Goal: Task Accomplishment & Management: Manage account settings

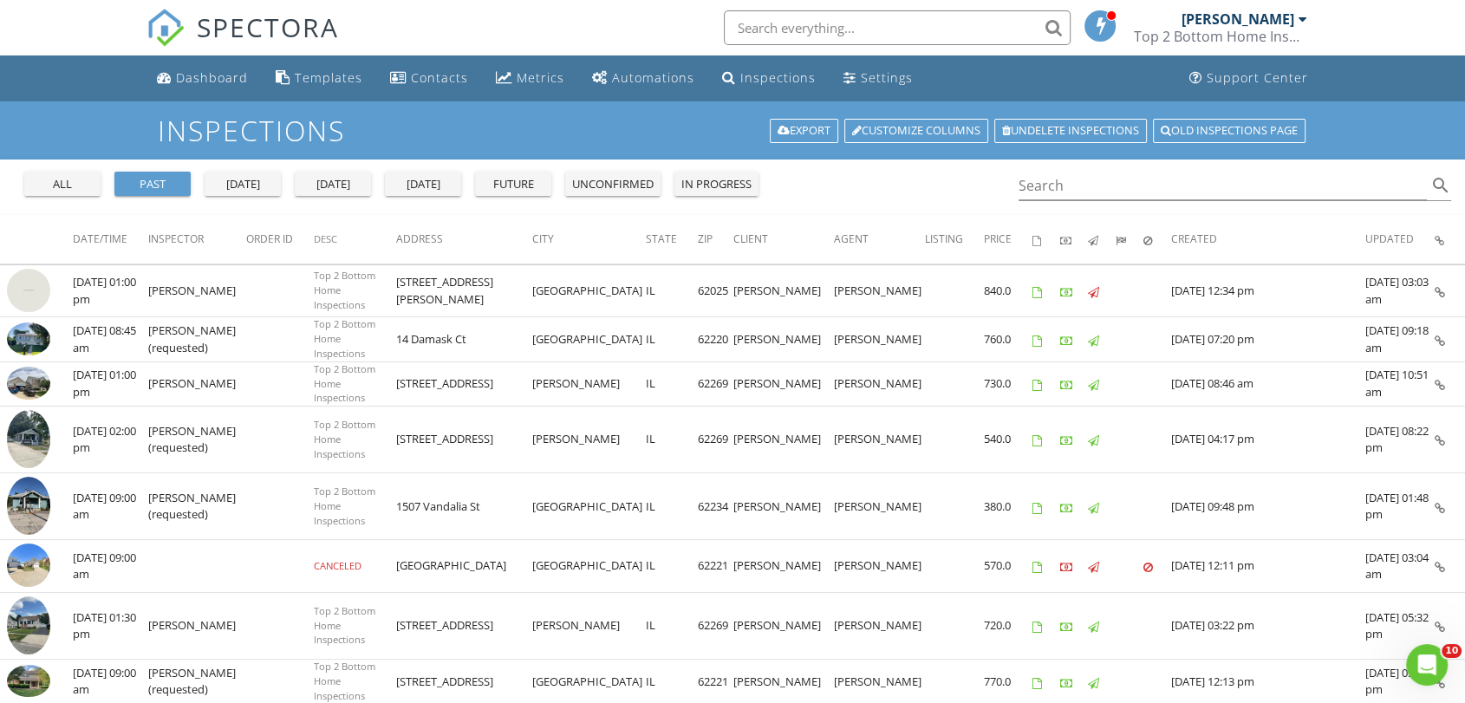
click at [1304, 19] on div at bounding box center [1302, 19] width 9 height 14
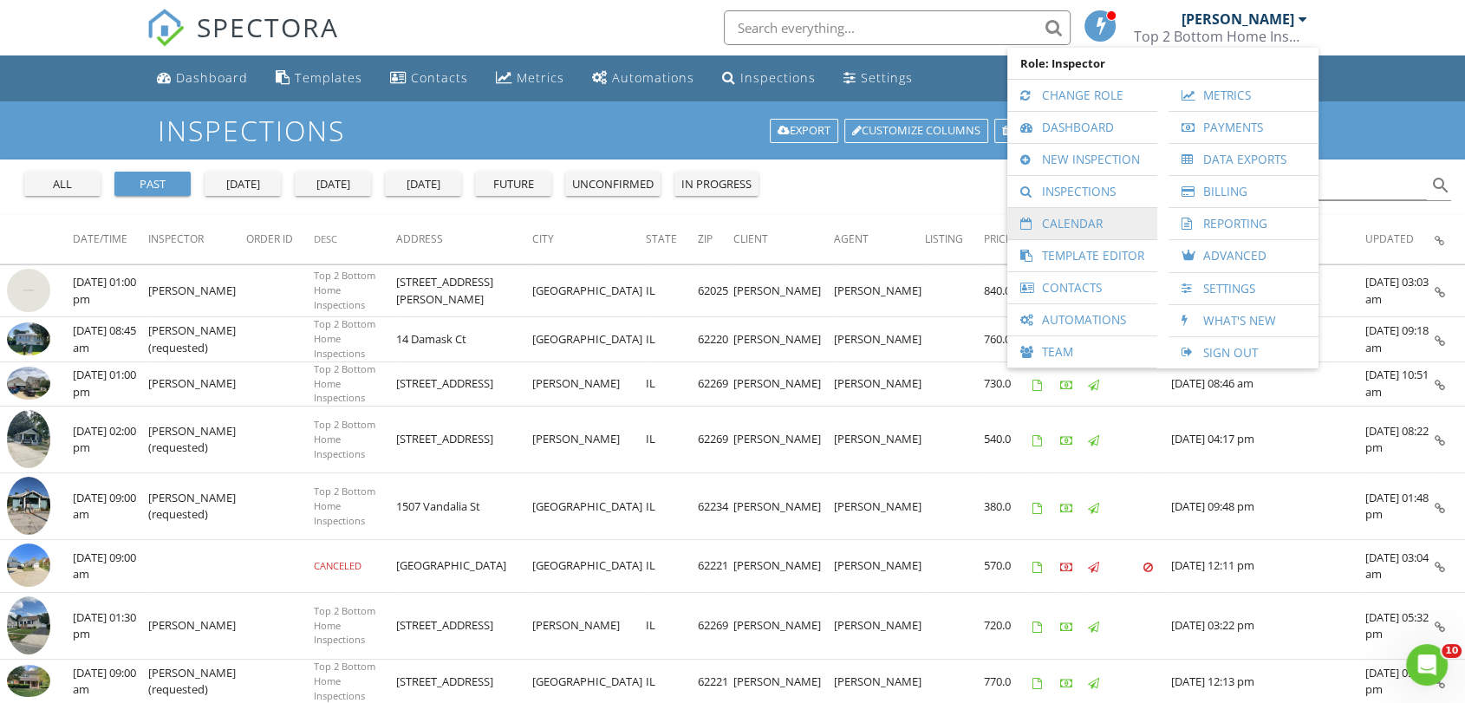
click at [1082, 222] on link "Calendar" at bounding box center [1082, 223] width 133 height 31
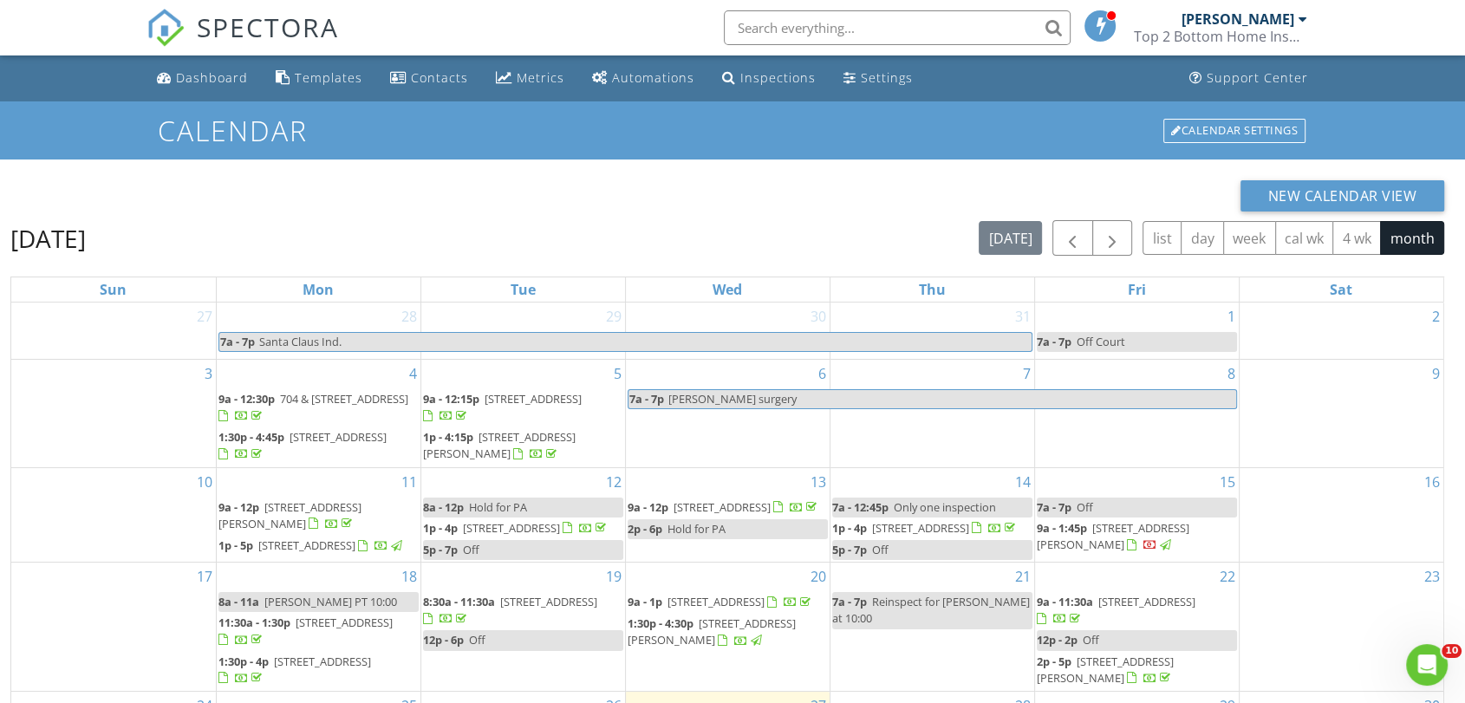
scroll to position [231, 0]
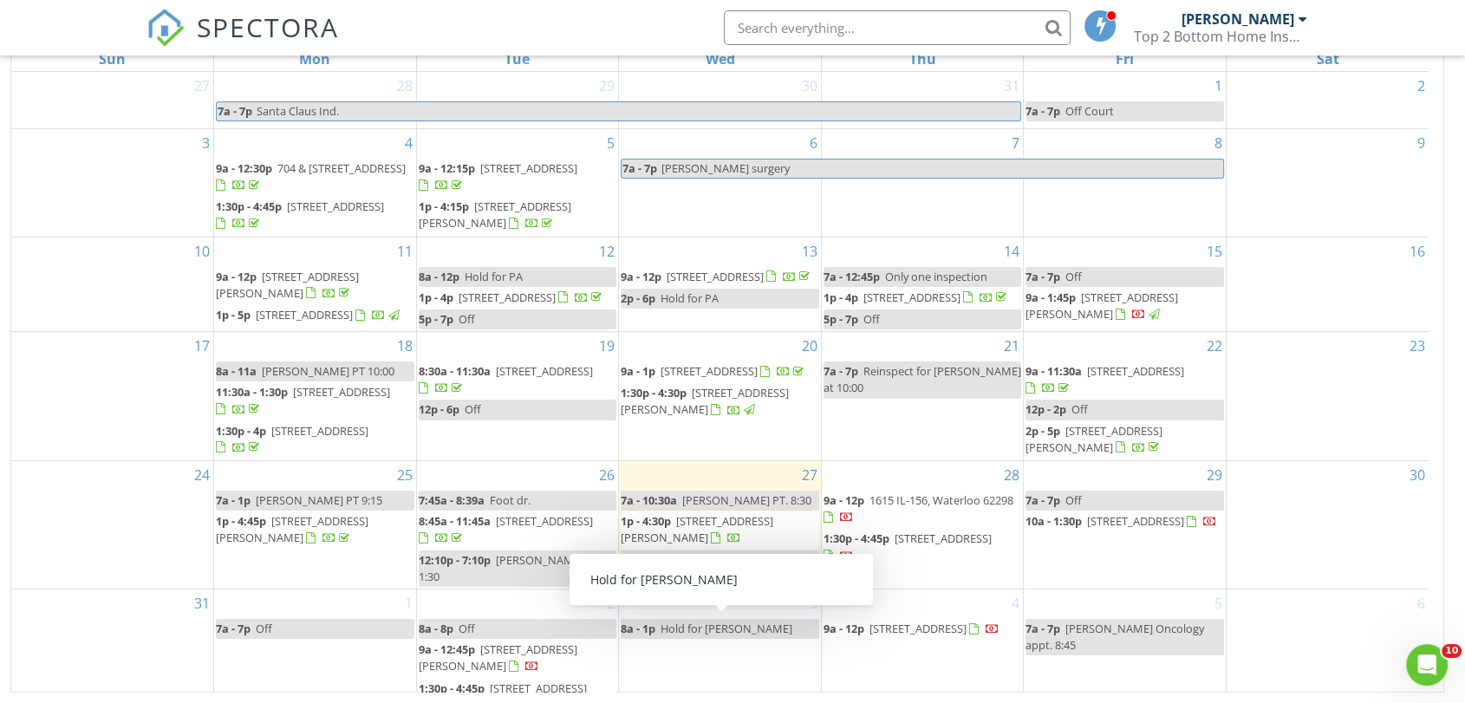
click at [697, 629] on span "Hold for Joes" at bounding box center [727, 629] width 132 height 16
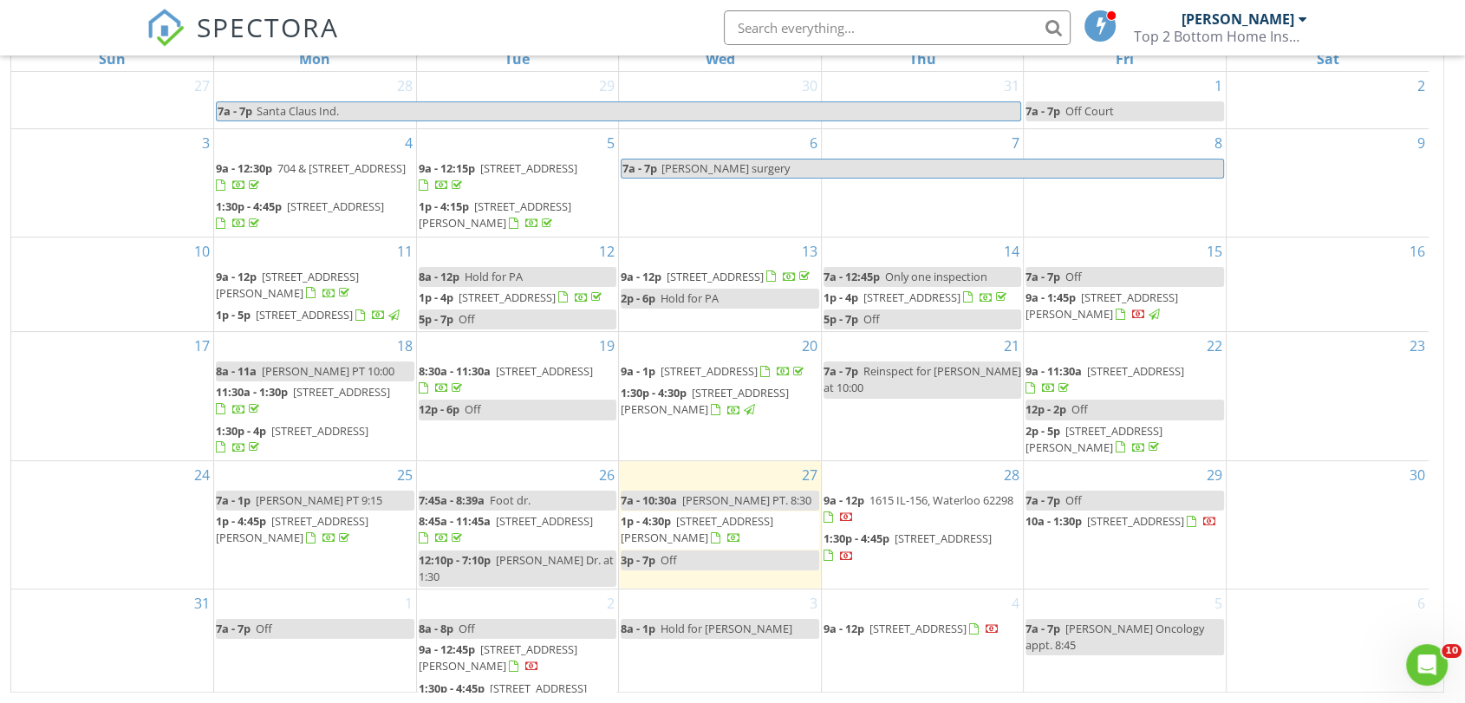
click at [706, 665] on div at bounding box center [732, 351] width 1465 height 703
click at [736, 626] on link "8a - 1p Hold for Joes" at bounding box center [720, 629] width 198 height 20
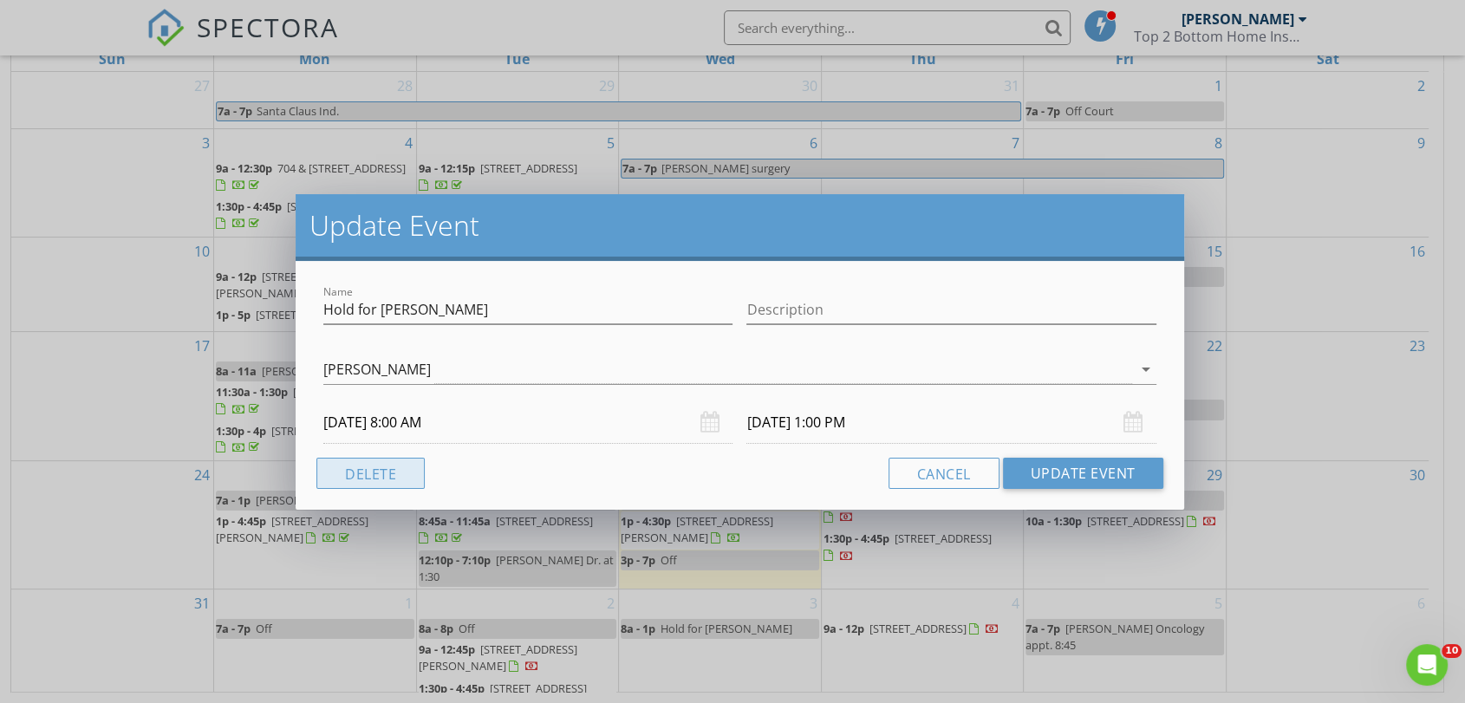
click at [355, 472] on button "Delete" at bounding box center [370, 473] width 108 height 31
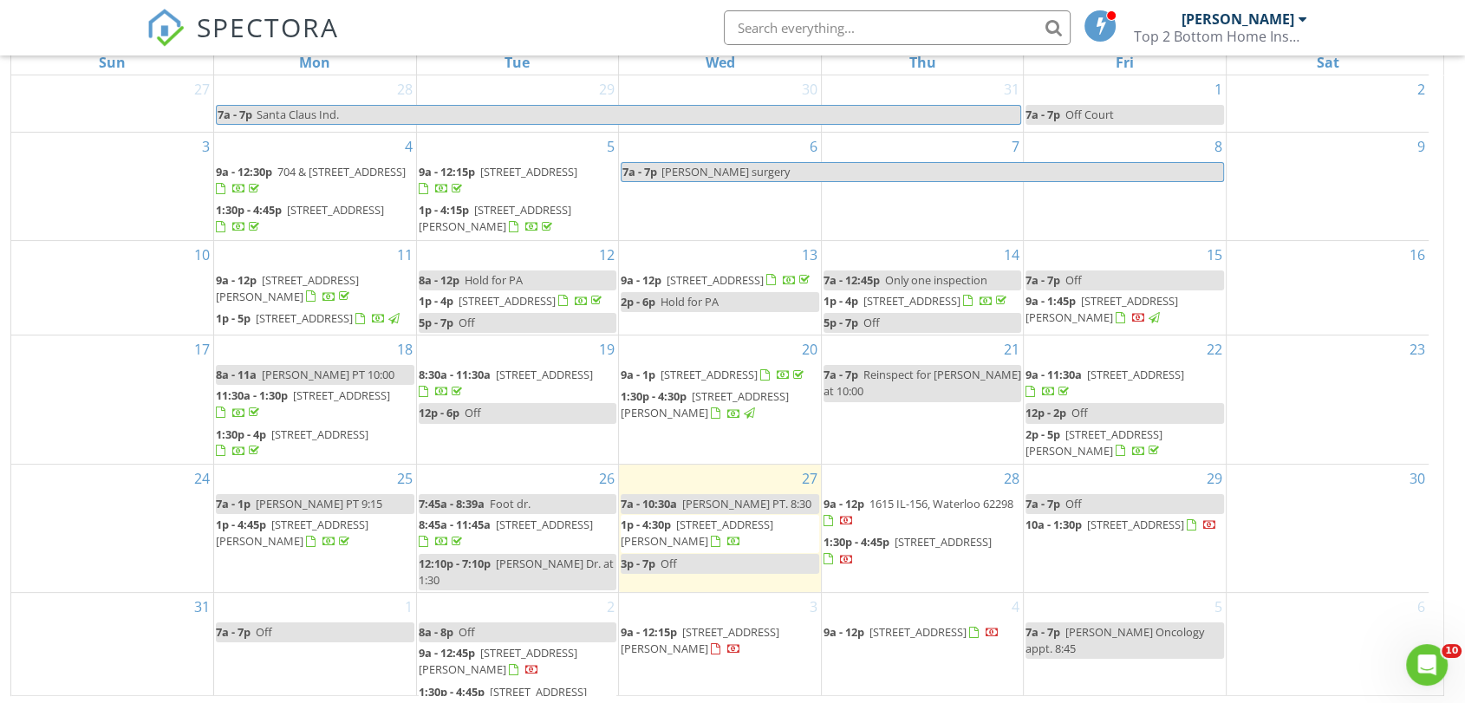
scroll to position [229, 0]
click at [563, 649] on span "414 Shiloh Station Rd, O'Fallon 62269" at bounding box center [498, 659] width 159 height 32
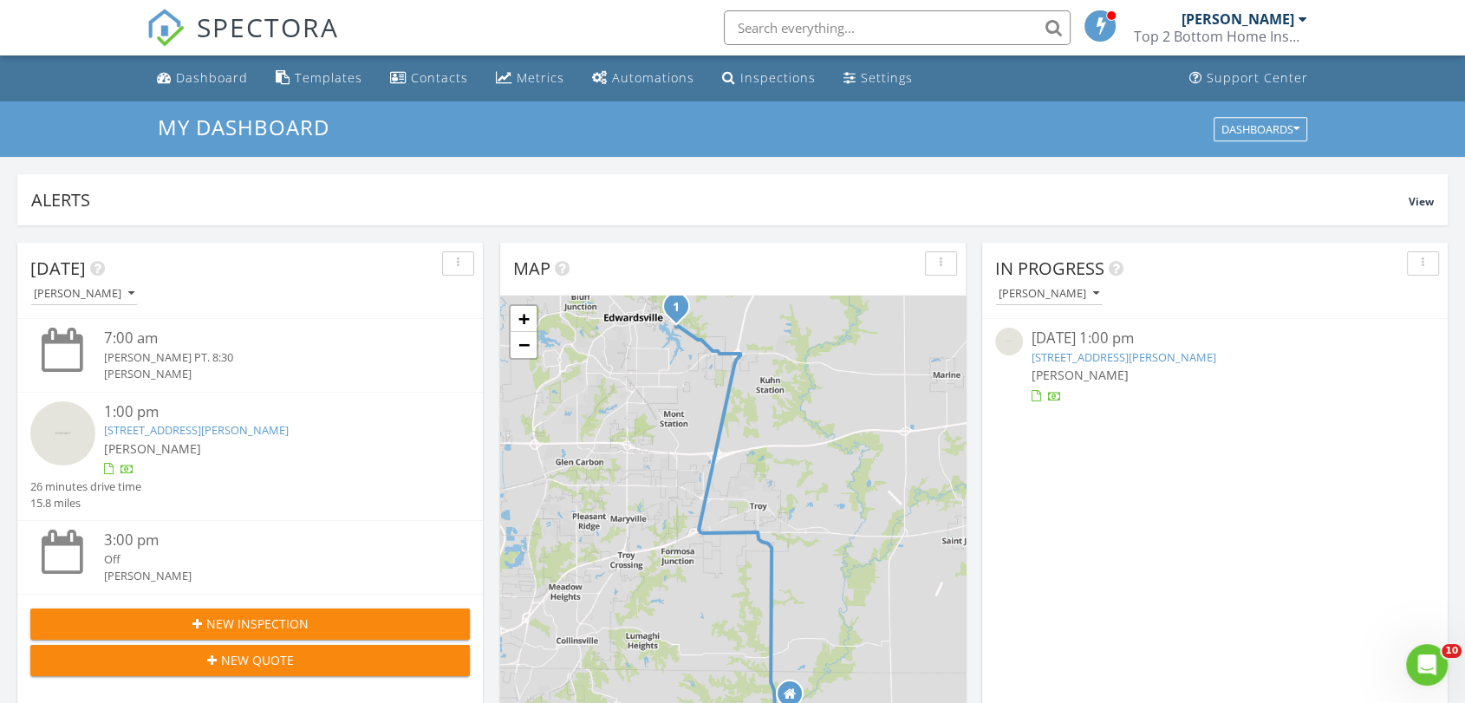
scroll to position [1608, 1495]
click at [1303, 19] on div at bounding box center [1302, 19] width 9 height 14
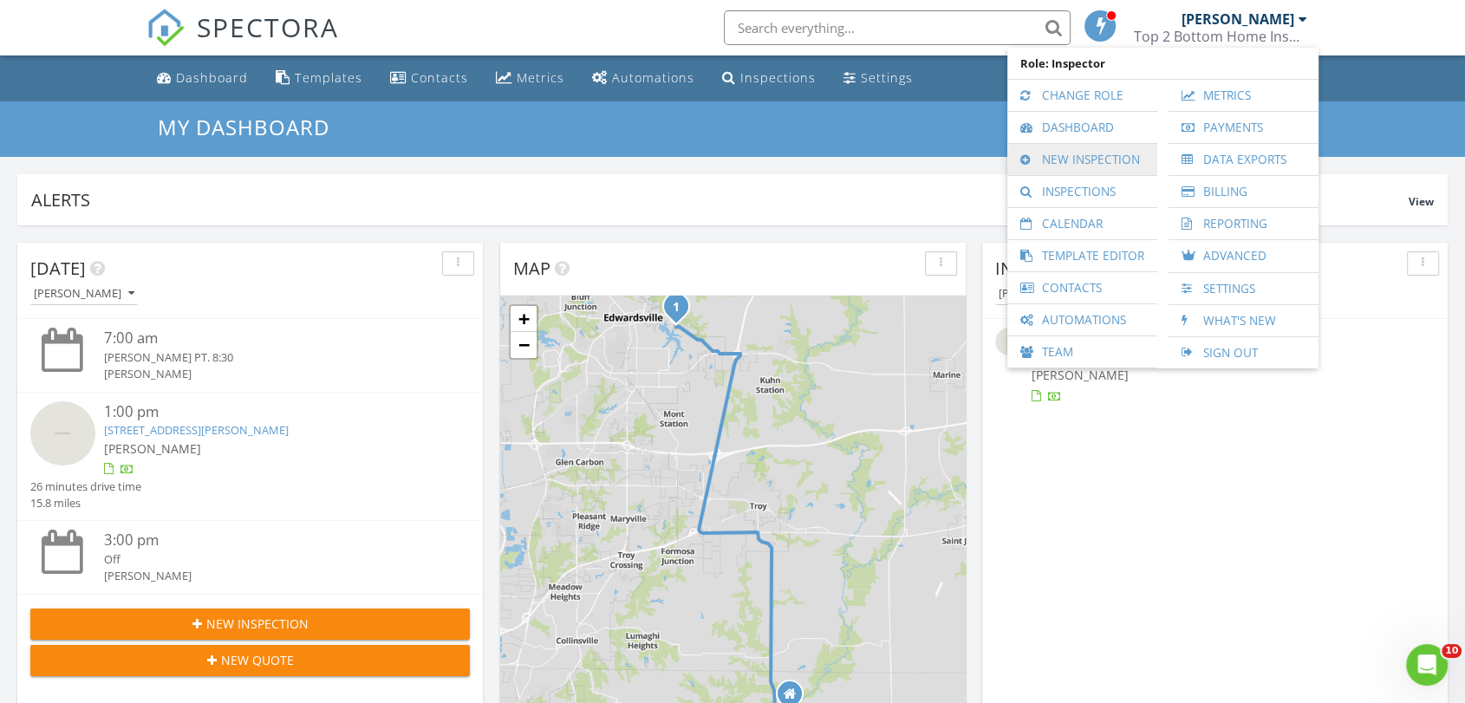
click at [1120, 161] on link "New Inspection" at bounding box center [1082, 159] width 133 height 31
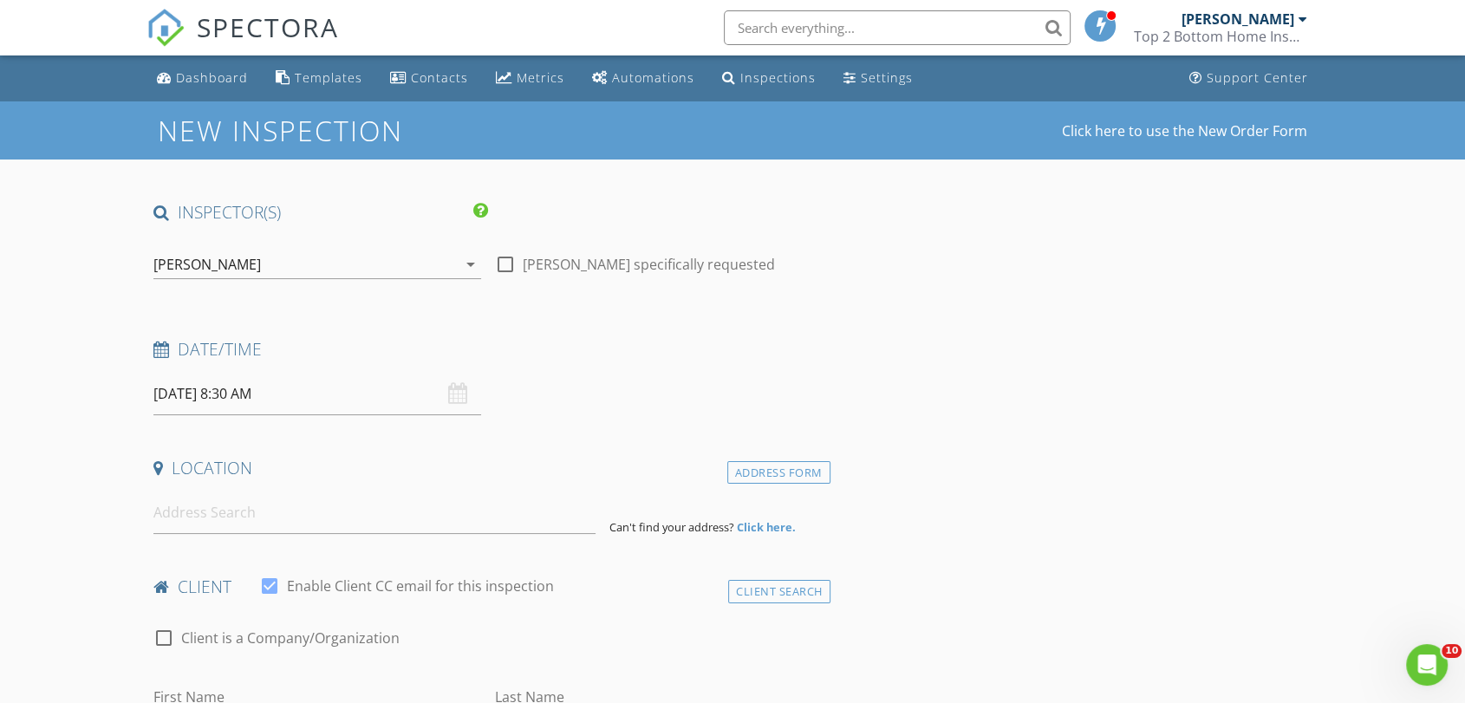
click at [504, 264] on div at bounding box center [505, 264] width 29 height 29
checkbox input "true"
click at [215, 394] on input "[DATE] 8:30 AM" at bounding box center [317, 394] width 328 height 42
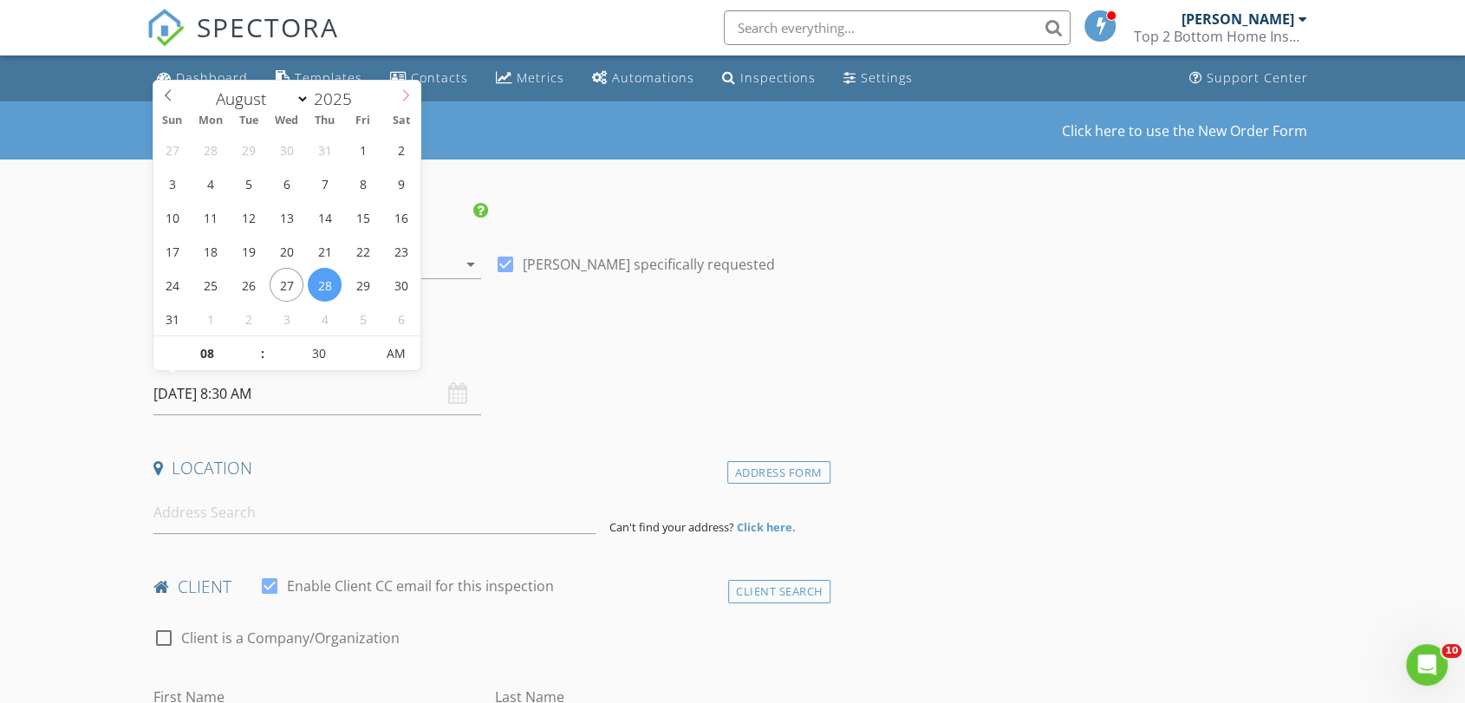
select select "8"
click at [403, 91] on icon at bounding box center [406, 95] width 6 height 11
type input "[DATE] 8:30 AM"
type input "09"
type input "[DATE] 9:30 AM"
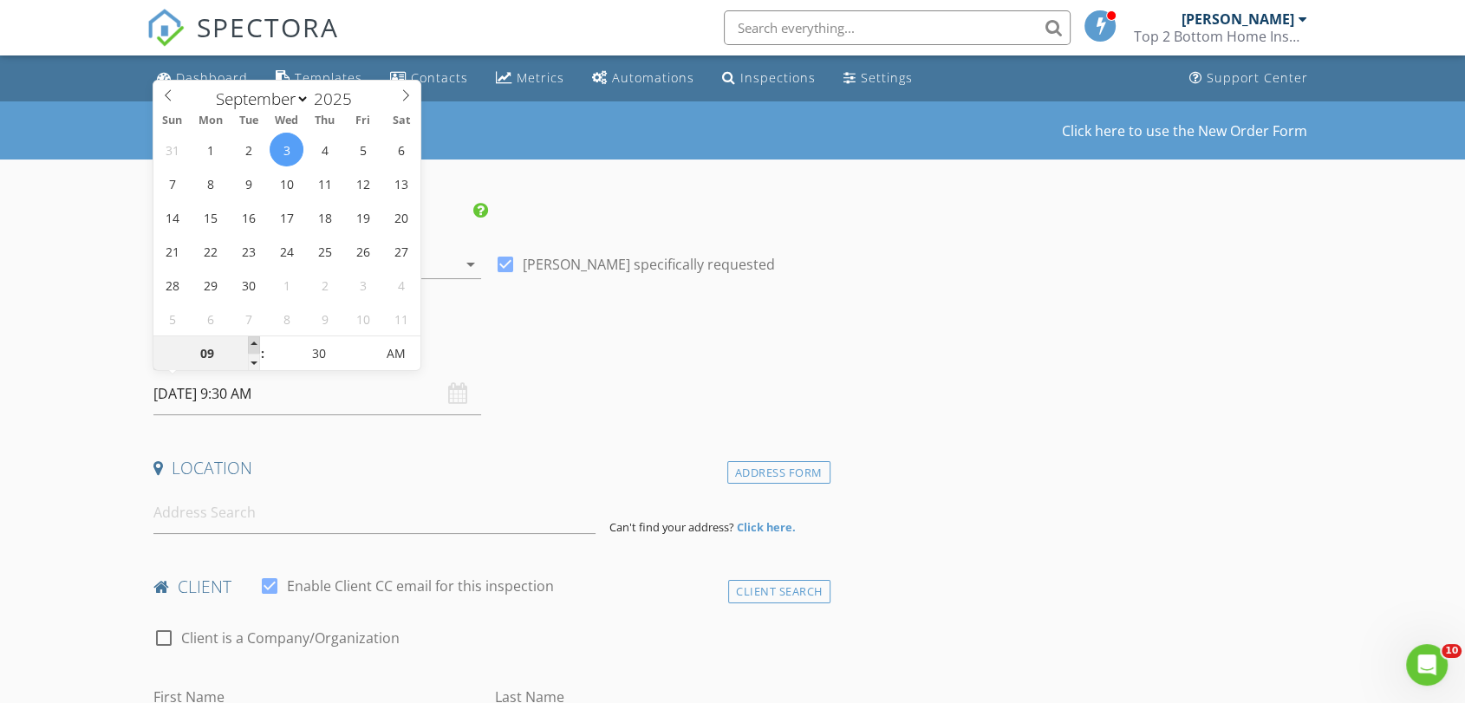
click at [253, 345] on span at bounding box center [254, 344] width 12 height 17
type input "25"
type input "09/03/2025 9:25 AM"
click at [368, 368] on span at bounding box center [366, 362] width 12 height 17
type input "20"
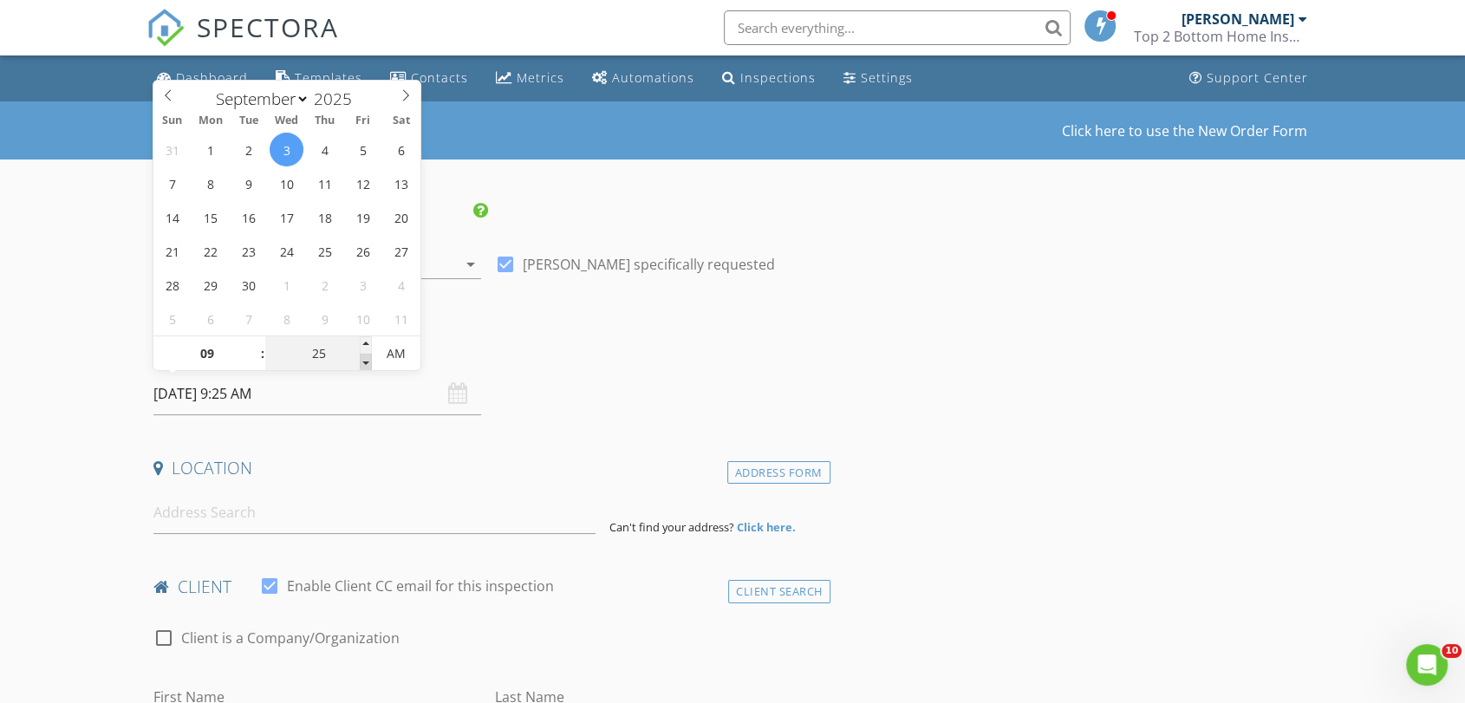
type input "09/03/2025 9:20 AM"
click at [368, 368] on span at bounding box center [366, 362] width 12 height 17
type input "15"
type input "09/03/2025 9:15 AM"
click at [368, 368] on span at bounding box center [366, 362] width 12 height 17
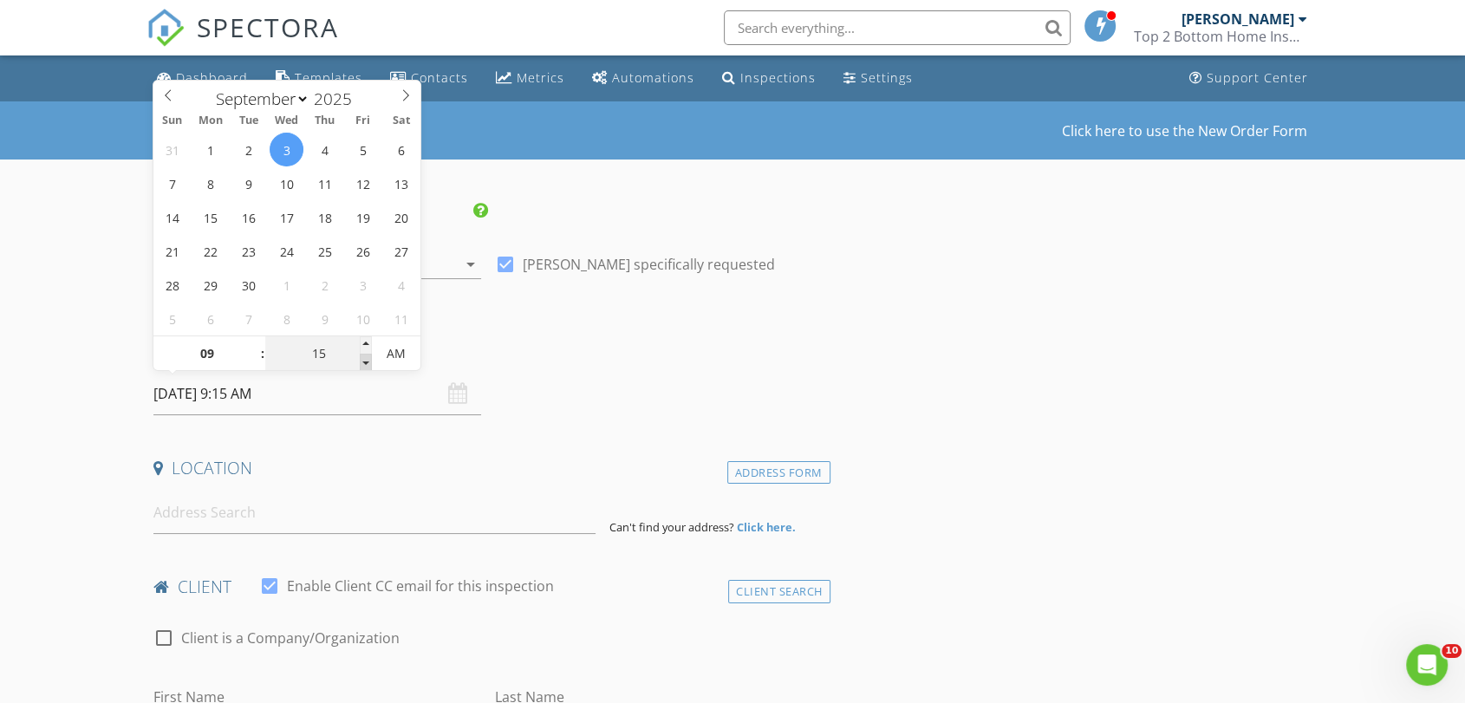
type input "10"
type input "09/03/2025 9:10 AM"
click at [368, 368] on span at bounding box center [366, 362] width 12 height 17
type input "05"
type input "09/03/2025 9:05 AM"
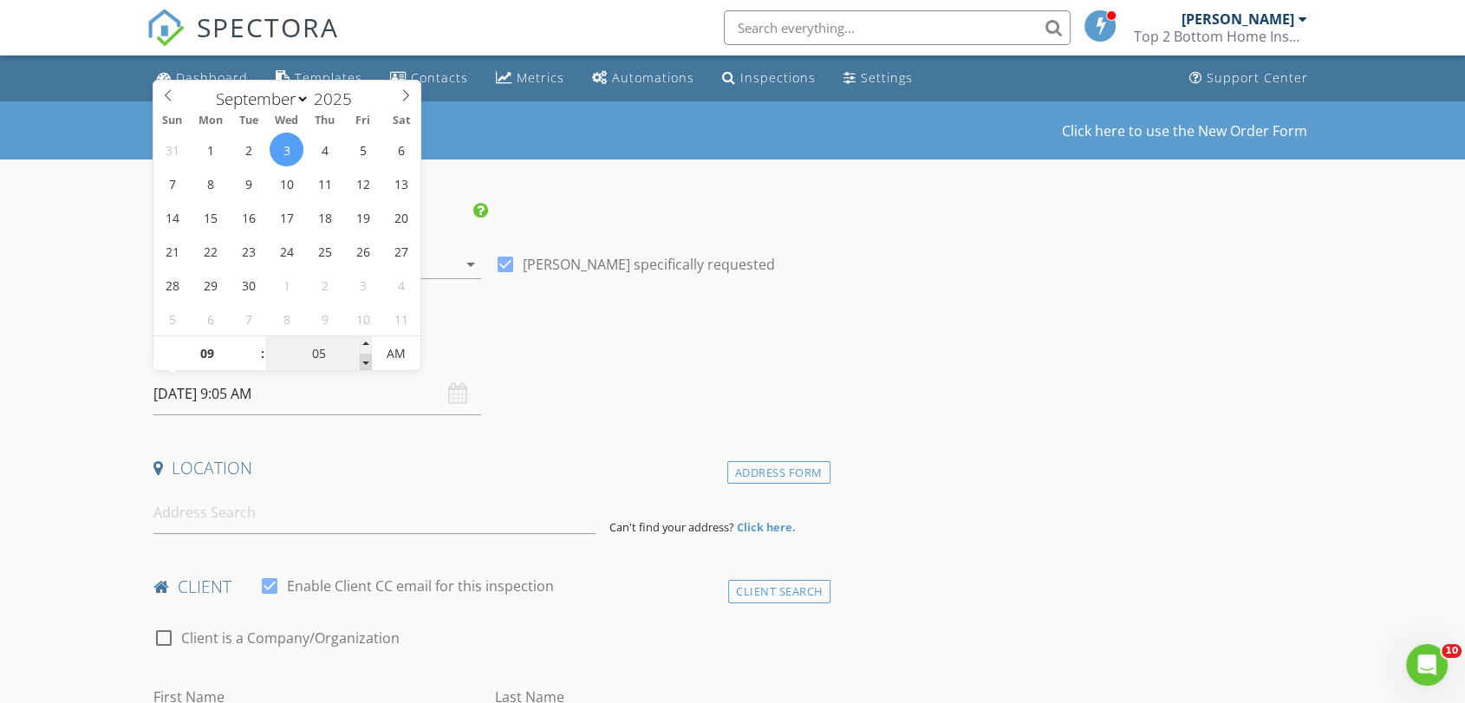
click at [368, 368] on span at bounding box center [366, 362] width 12 height 17
type input "00"
type input "09/03/2025 9:00 AM"
click at [368, 368] on span at bounding box center [366, 362] width 12 height 17
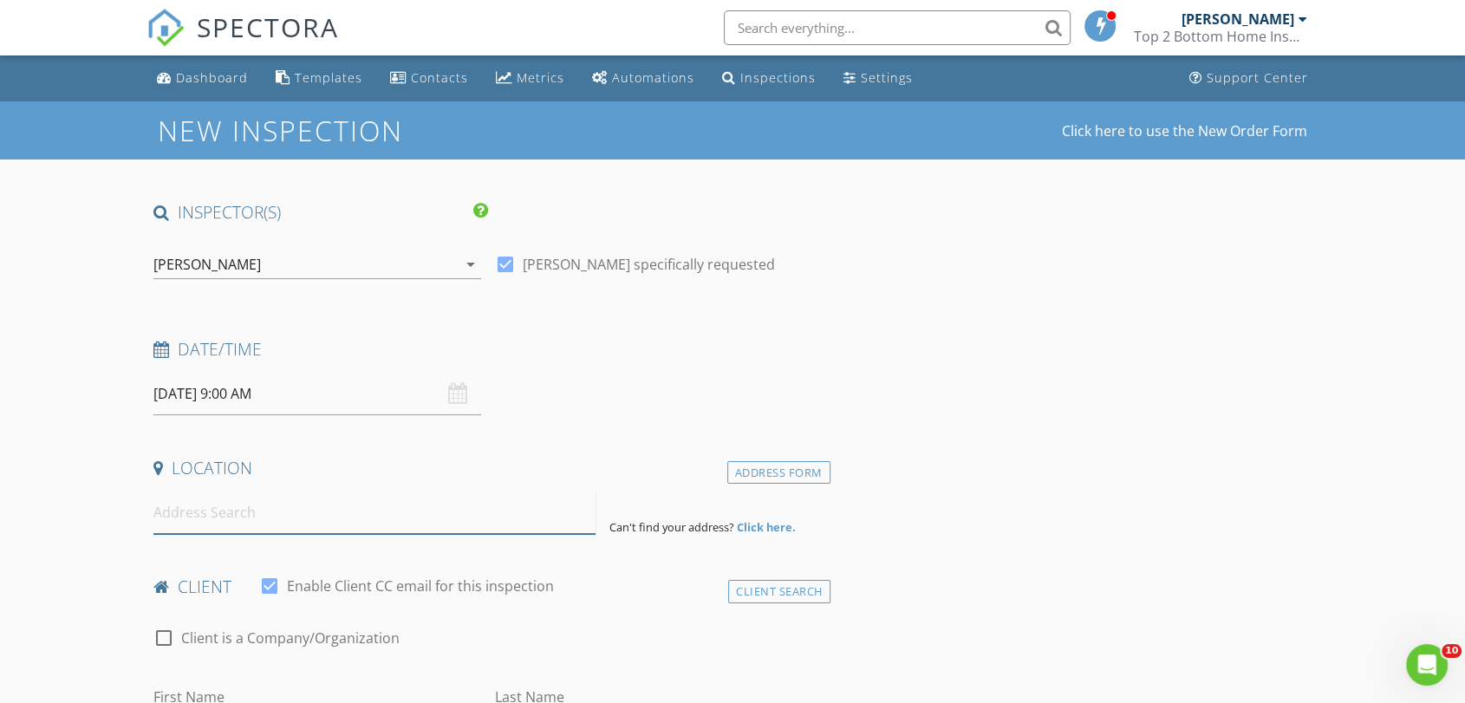
click at [220, 508] on input at bounding box center [374, 512] width 442 height 42
click at [198, 513] on input at bounding box center [374, 512] width 442 height 42
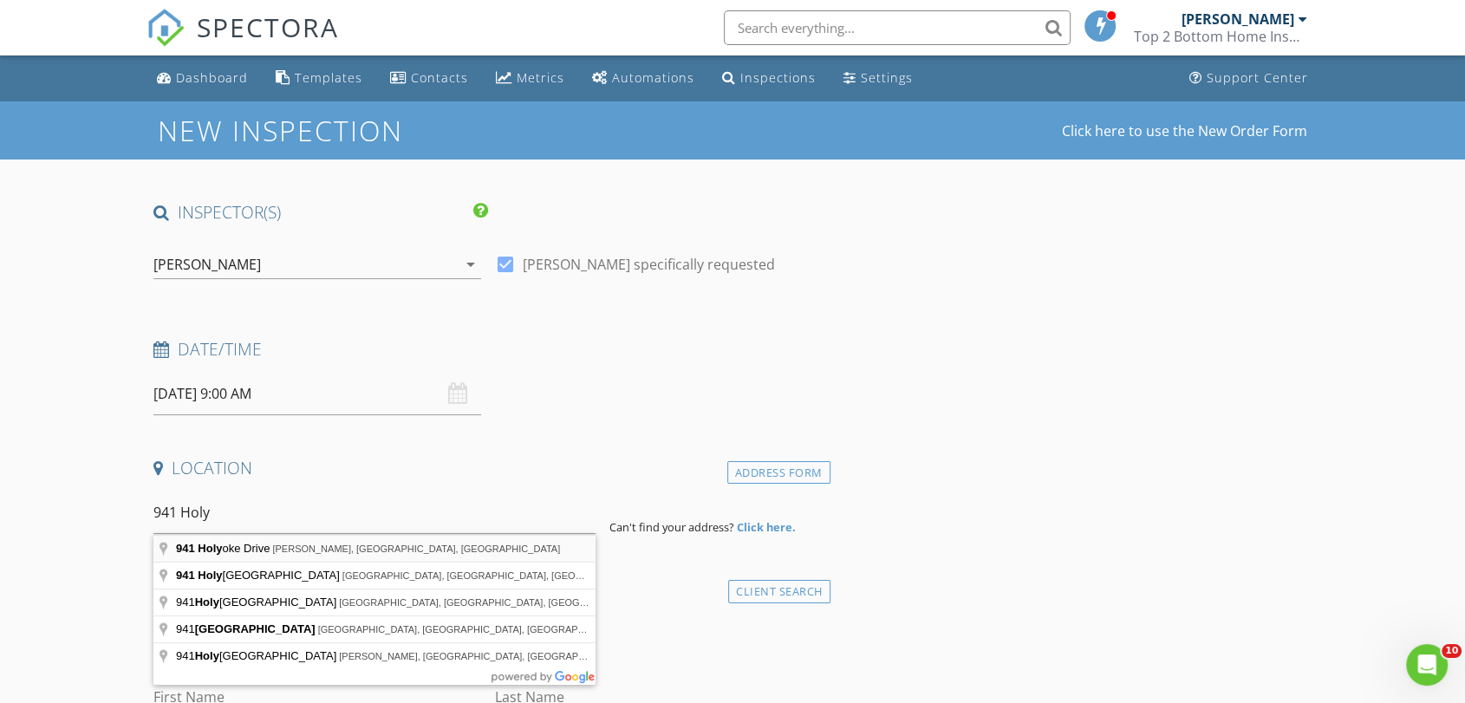
type input "941 Holyoke Drive, O'Fallon, IL, USA"
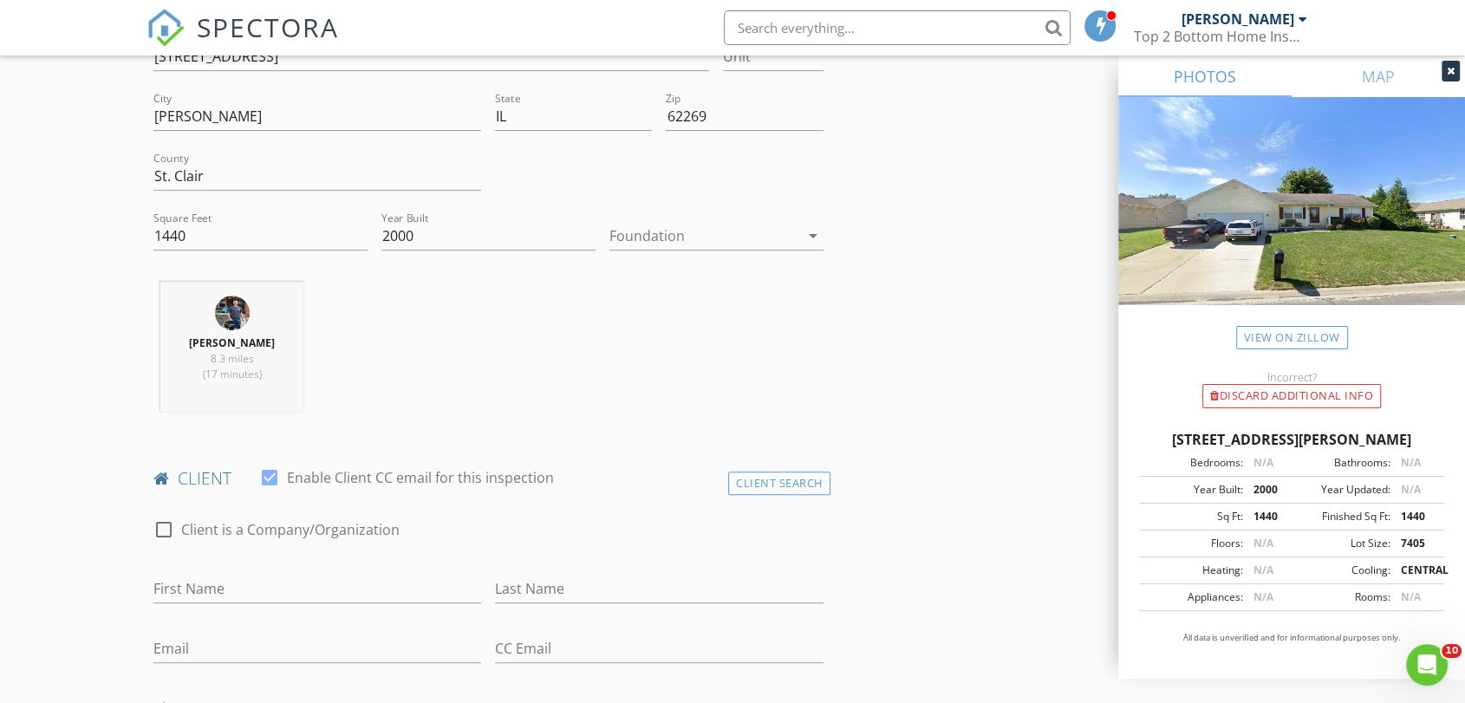
scroll to position [393, 0]
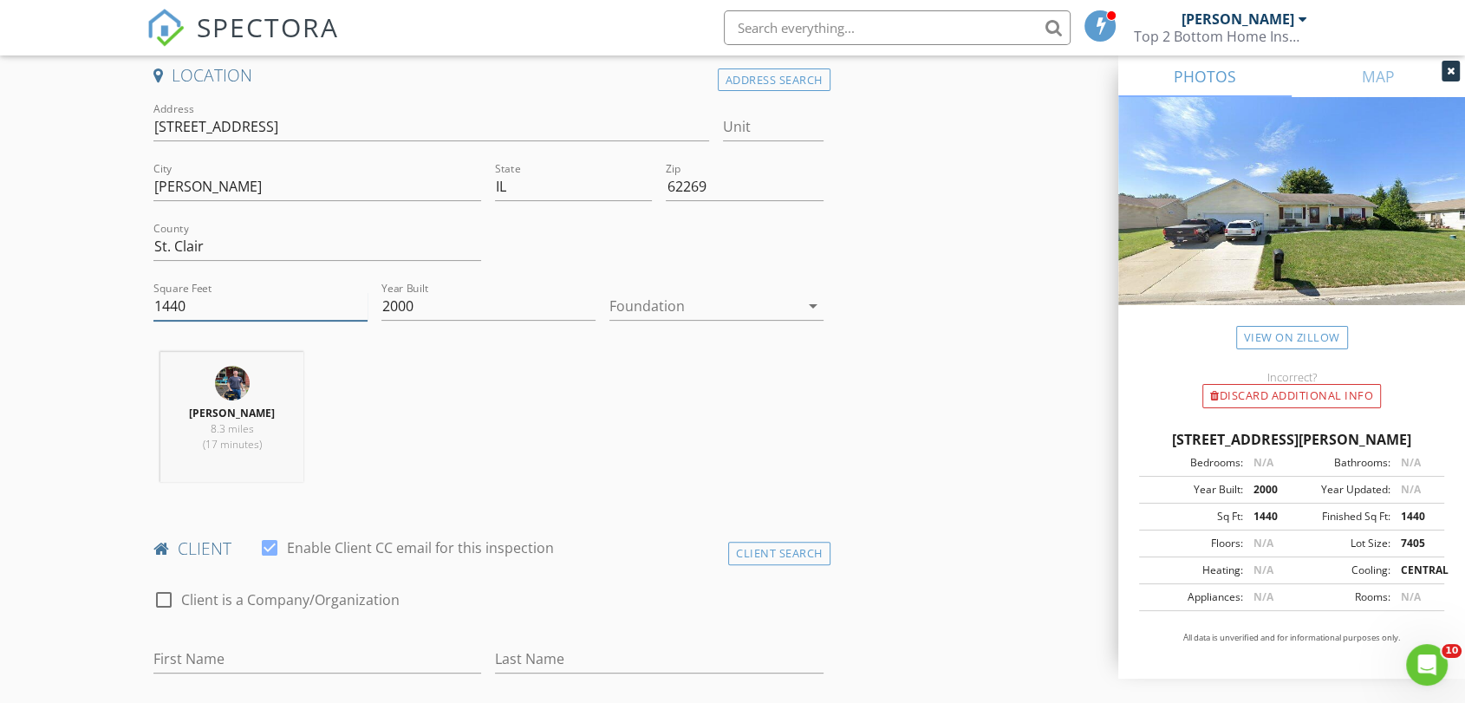
click at [200, 307] on input "1440" at bounding box center [260, 306] width 214 height 29
type input "1"
type input "2190"
click at [815, 303] on icon "arrow_drop_down" at bounding box center [813, 306] width 21 height 21
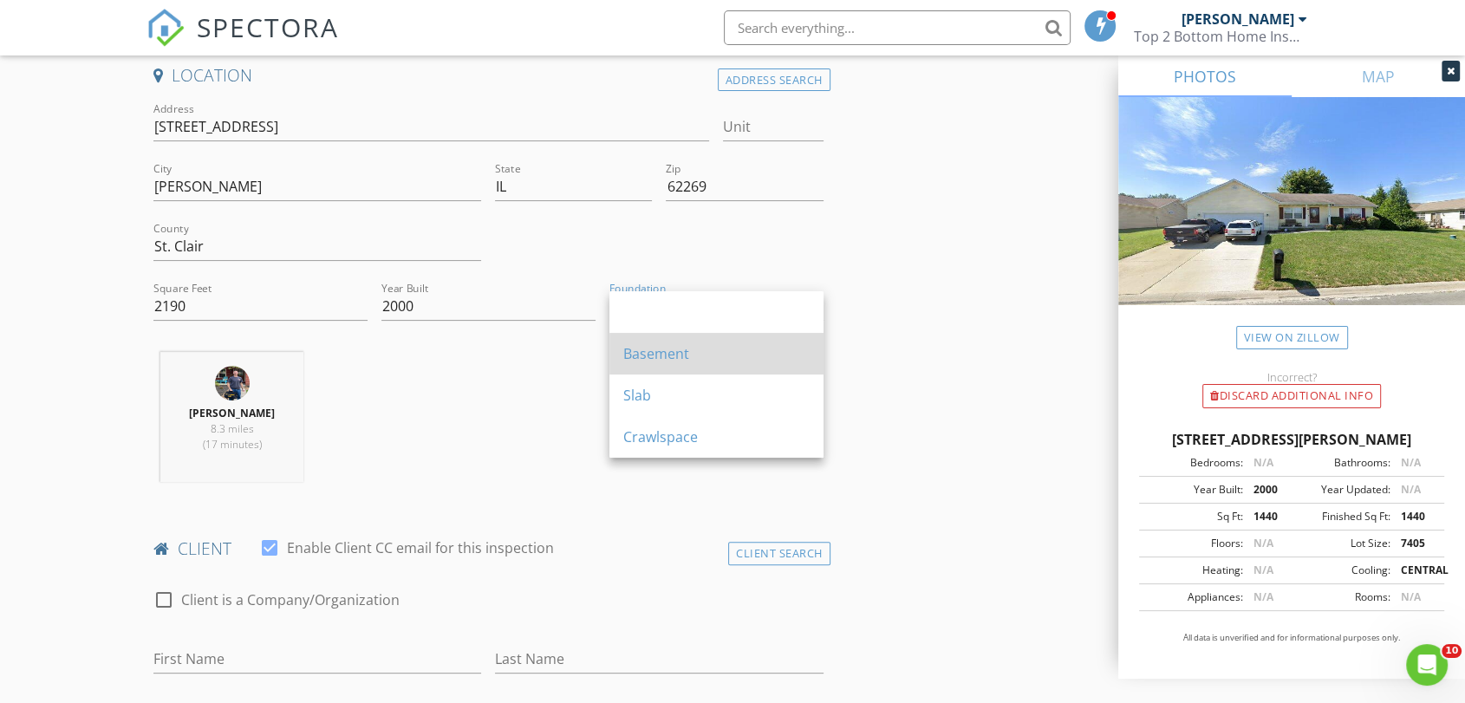
click at [762, 350] on div "Basement" at bounding box center [716, 353] width 186 height 21
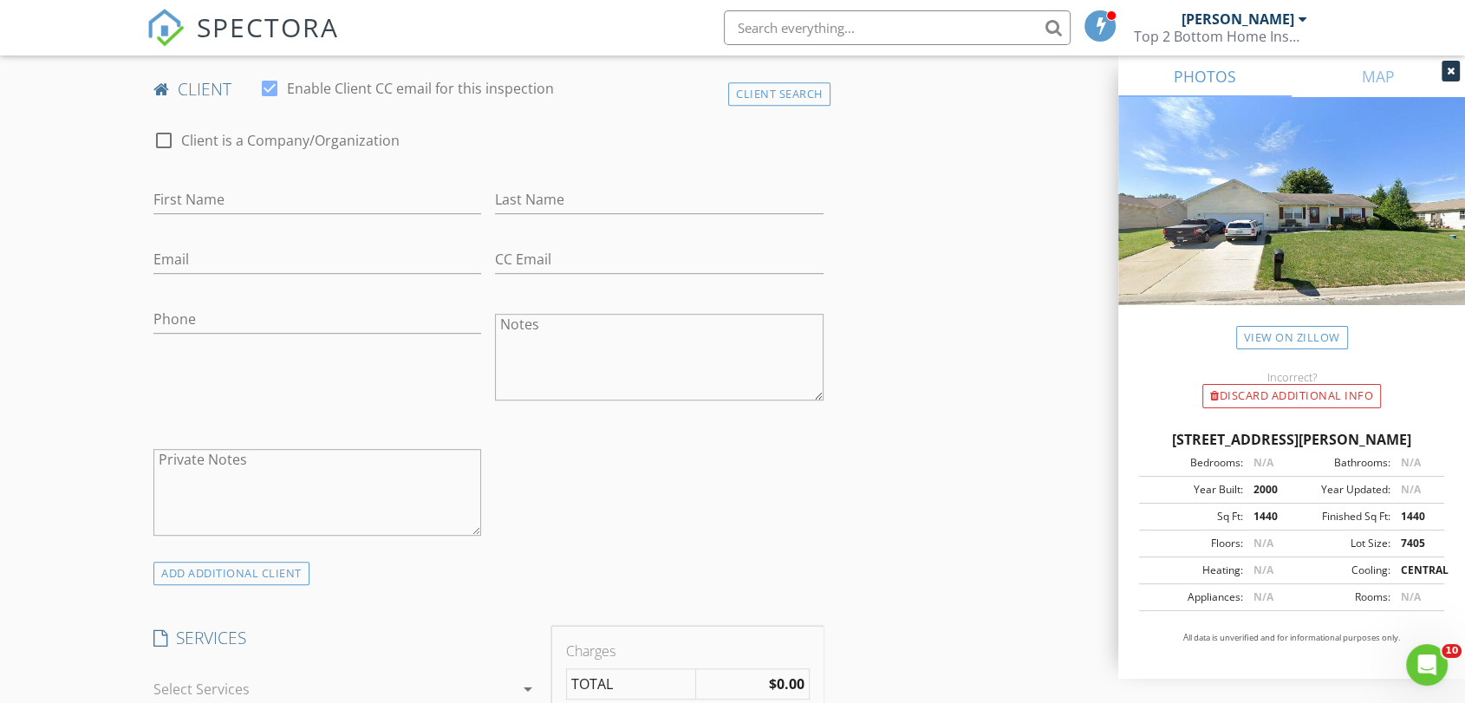
scroll to position [878, 0]
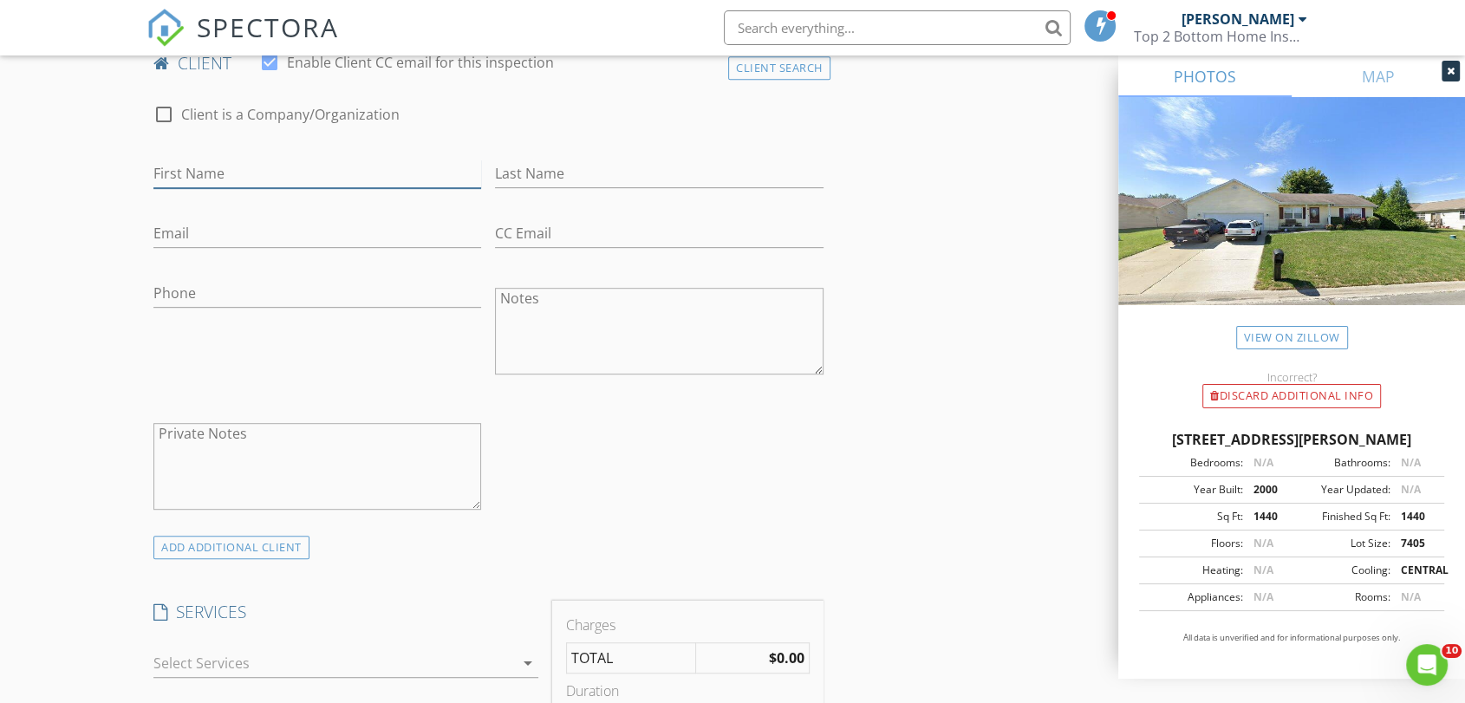
click at [222, 161] on input "First Name" at bounding box center [317, 173] width 328 height 29
type input "Joe"
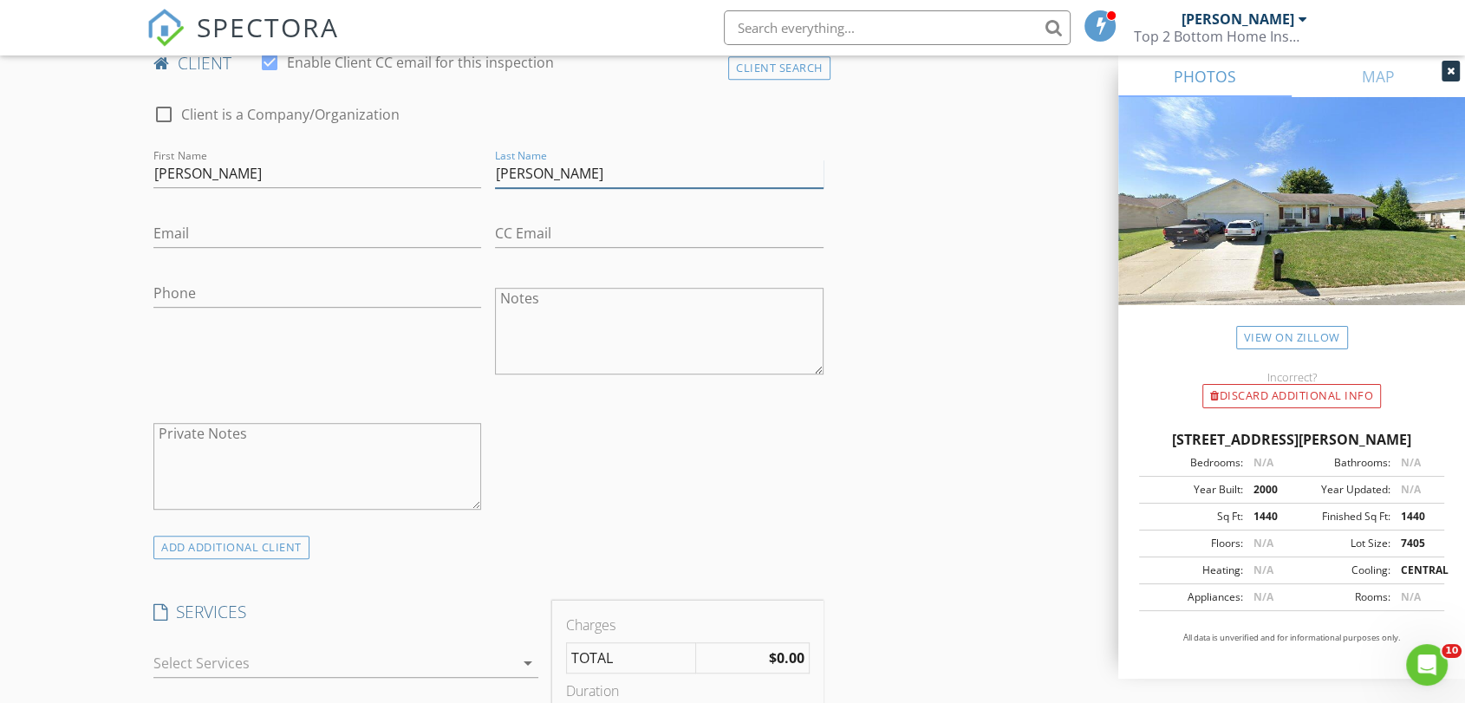
type input "Gagne"
click at [176, 225] on input "Email" at bounding box center [317, 233] width 328 height 29
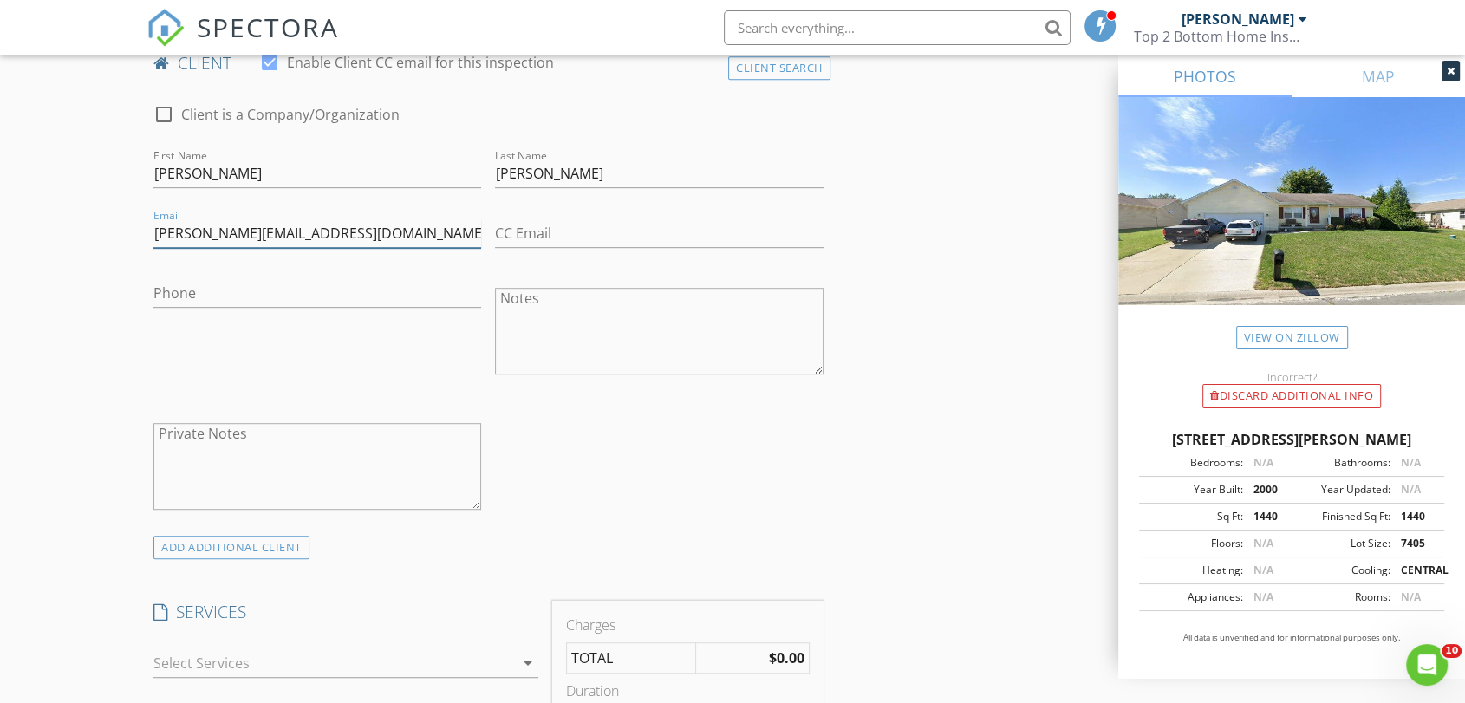
type input "Joe@ballstoncarpet.com"
click at [216, 286] on input "Phone" at bounding box center [317, 293] width 328 height 29
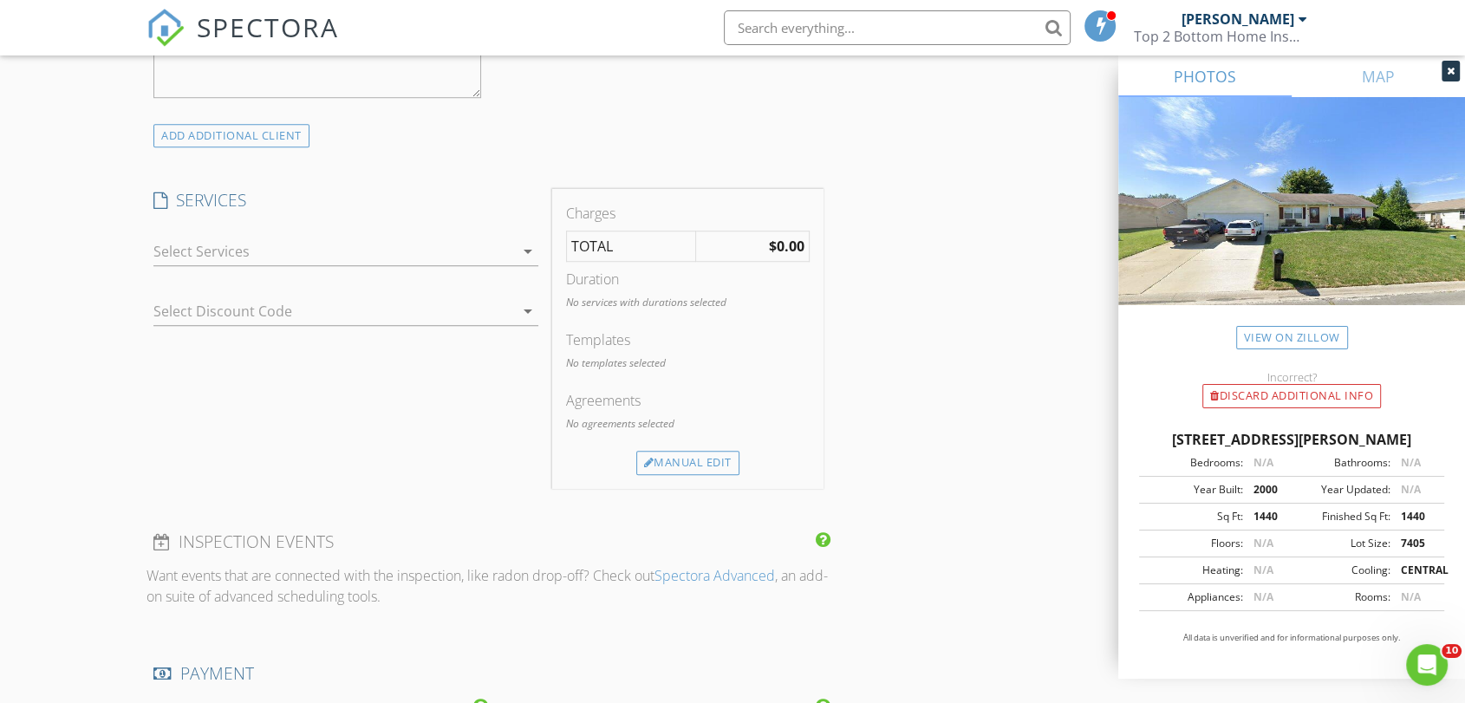
scroll to position [1297, 0]
type input "518-466-6306"
click at [530, 246] on icon "arrow_drop_down" at bounding box center [527, 244] width 21 height 21
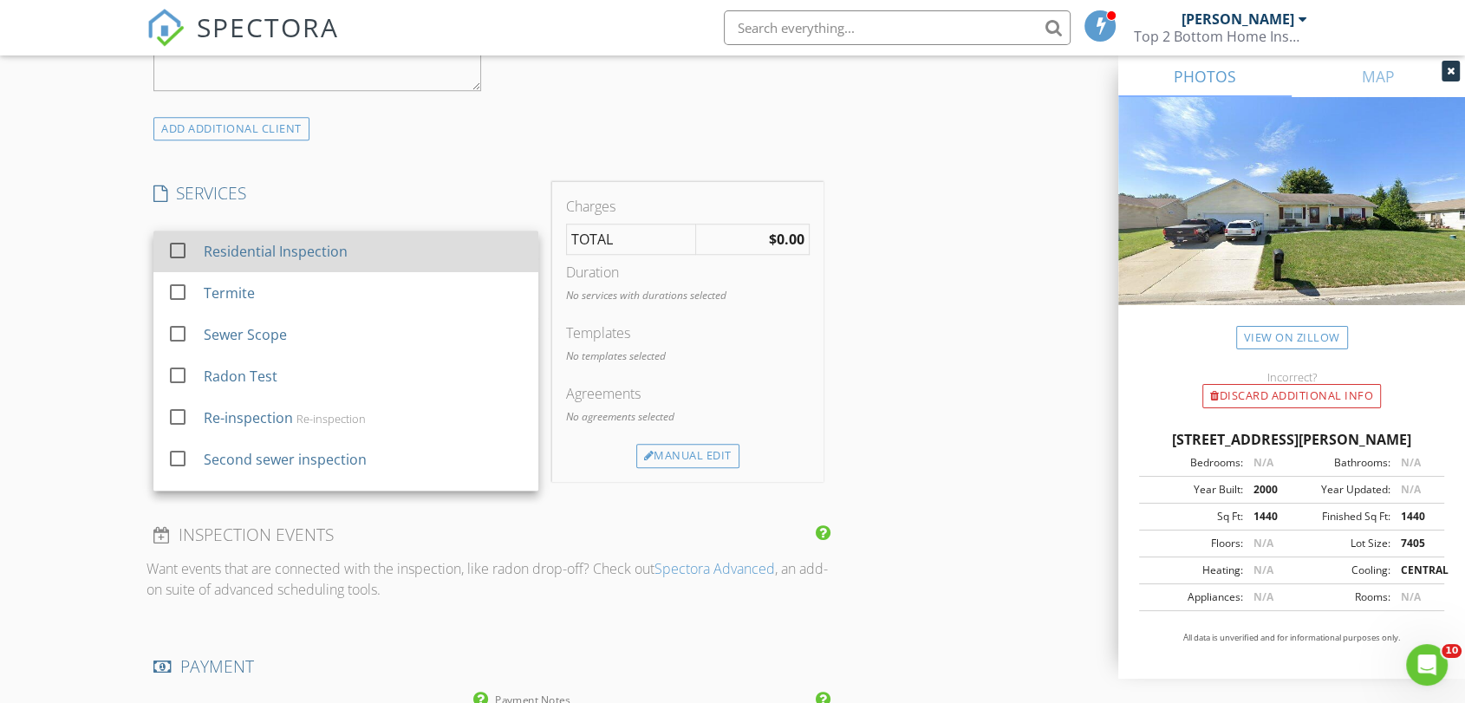
click at [180, 245] on div at bounding box center [177, 250] width 29 height 29
checkbox input "false"
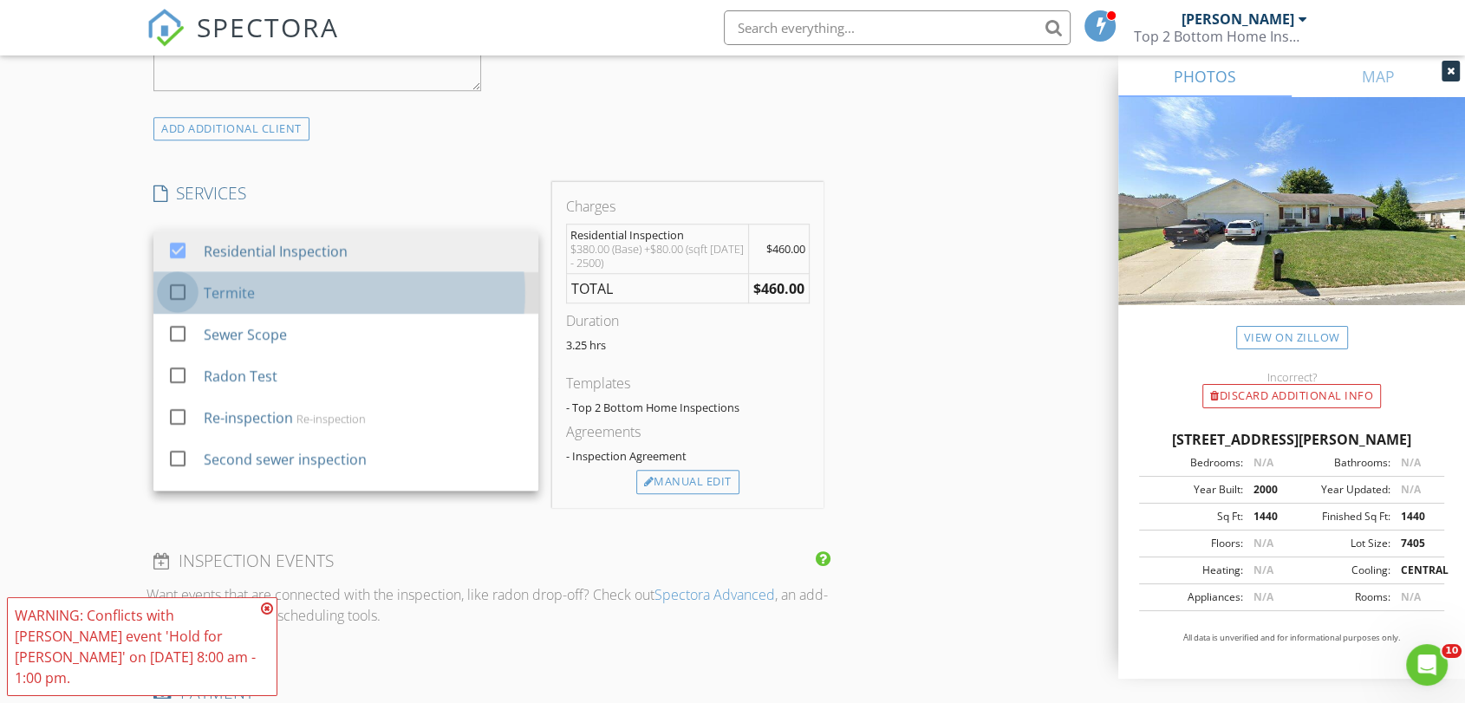
click at [183, 290] on div at bounding box center [177, 291] width 29 height 29
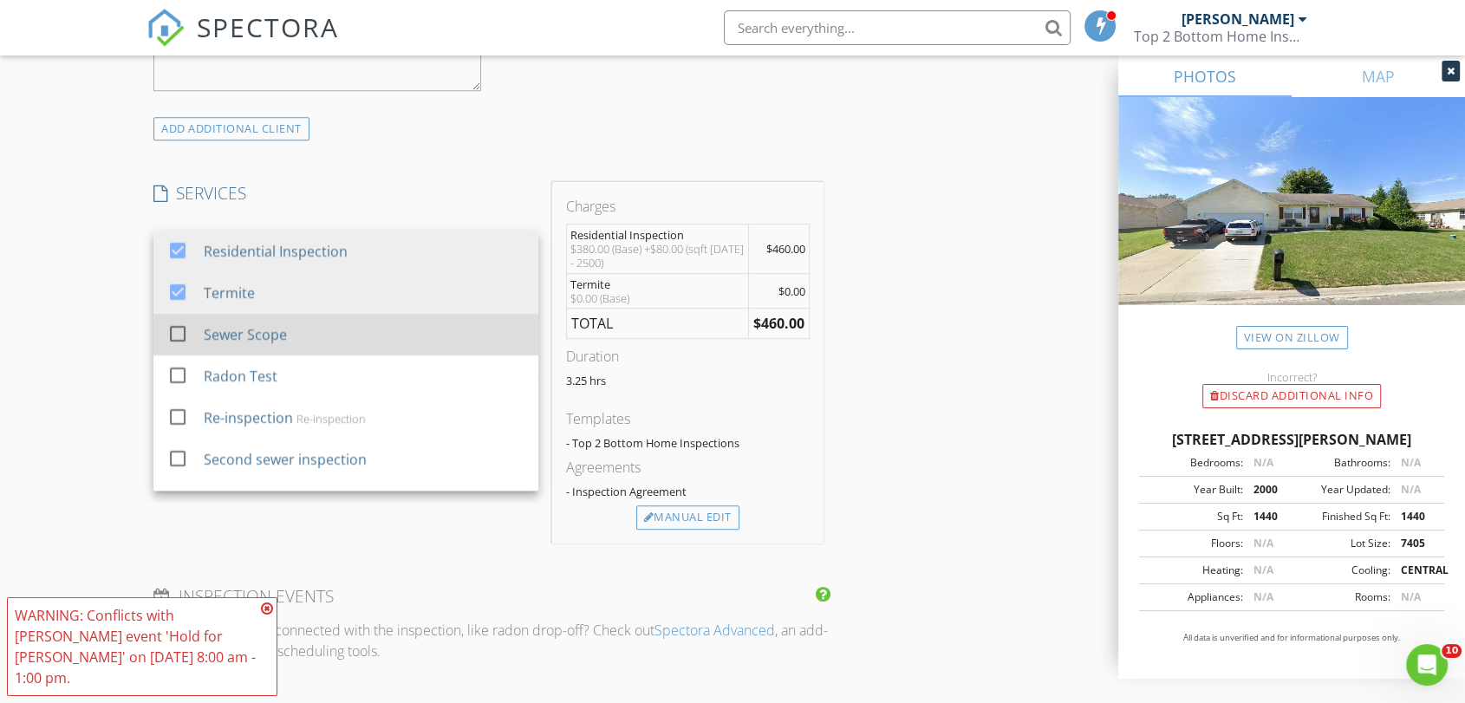
click at [178, 329] on div at bounding box center [177, 333] width 29 height 29
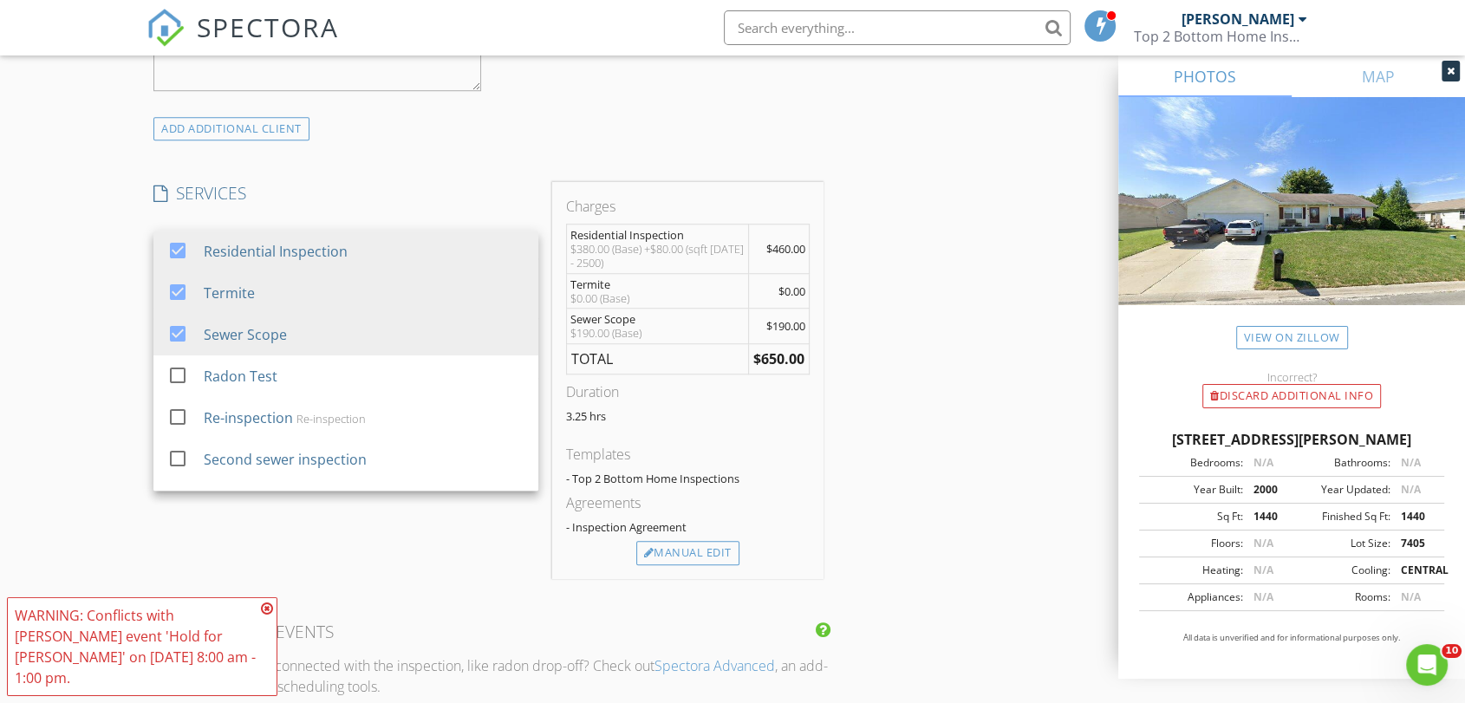
click at [264, 615] on icon at bounding box center [267, 609] width 12 height 14
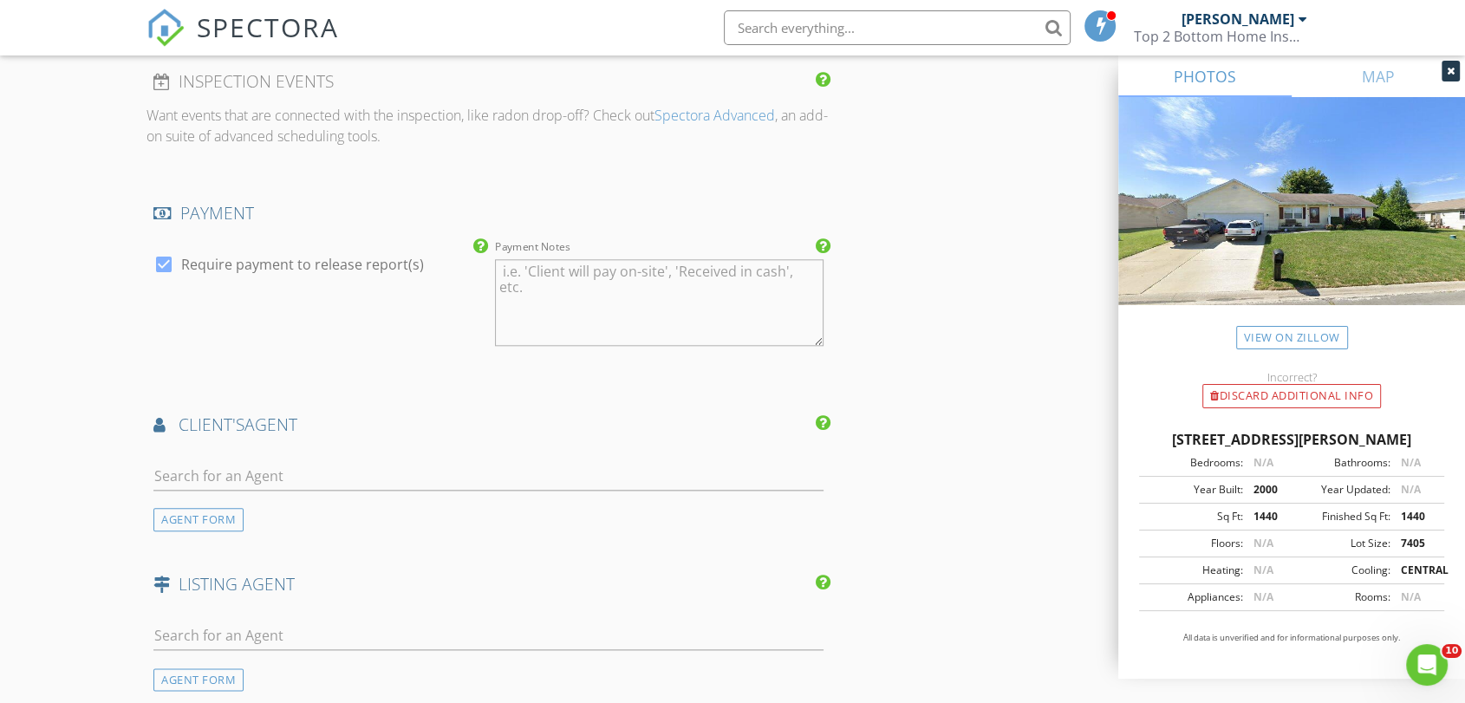
scroll to position [1943, 0]
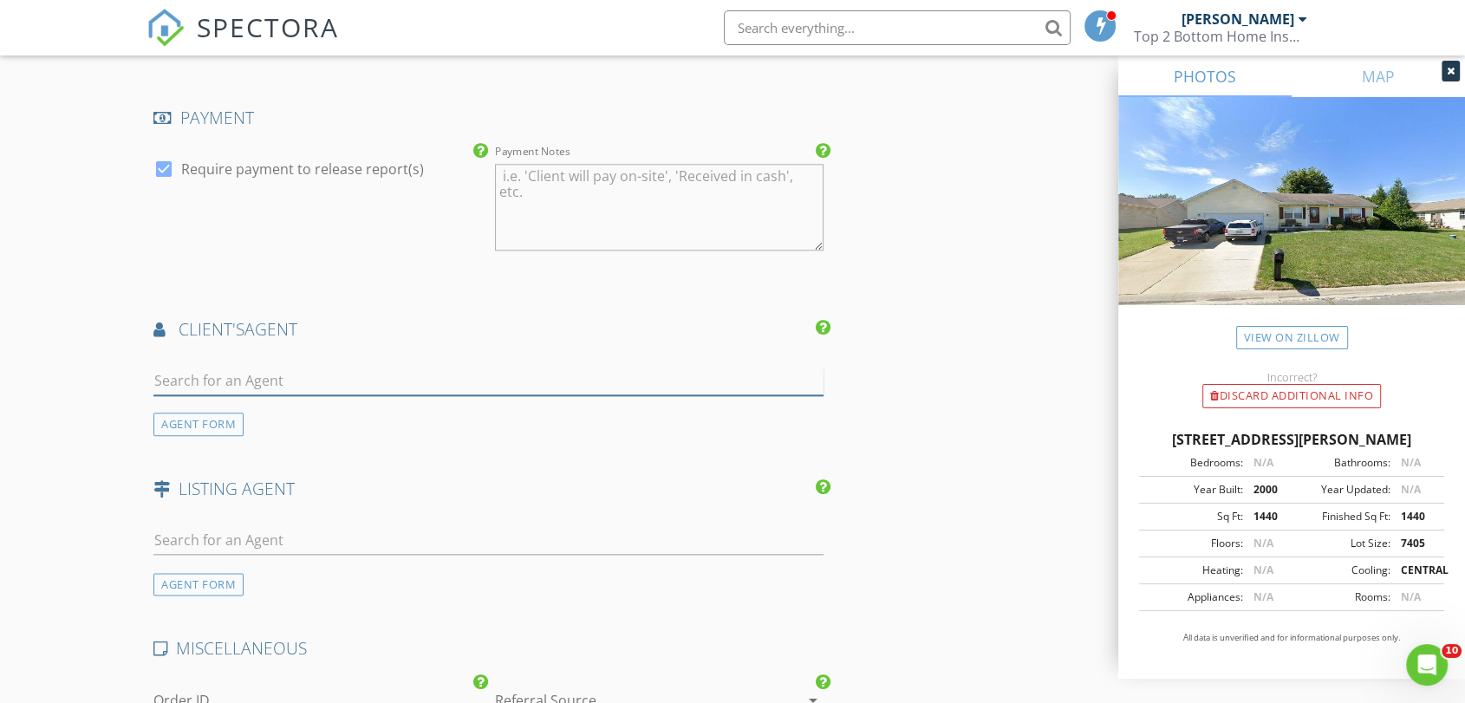
click at [312, 374] on input "text" at bounding box center [488, 381] width 670 height 29
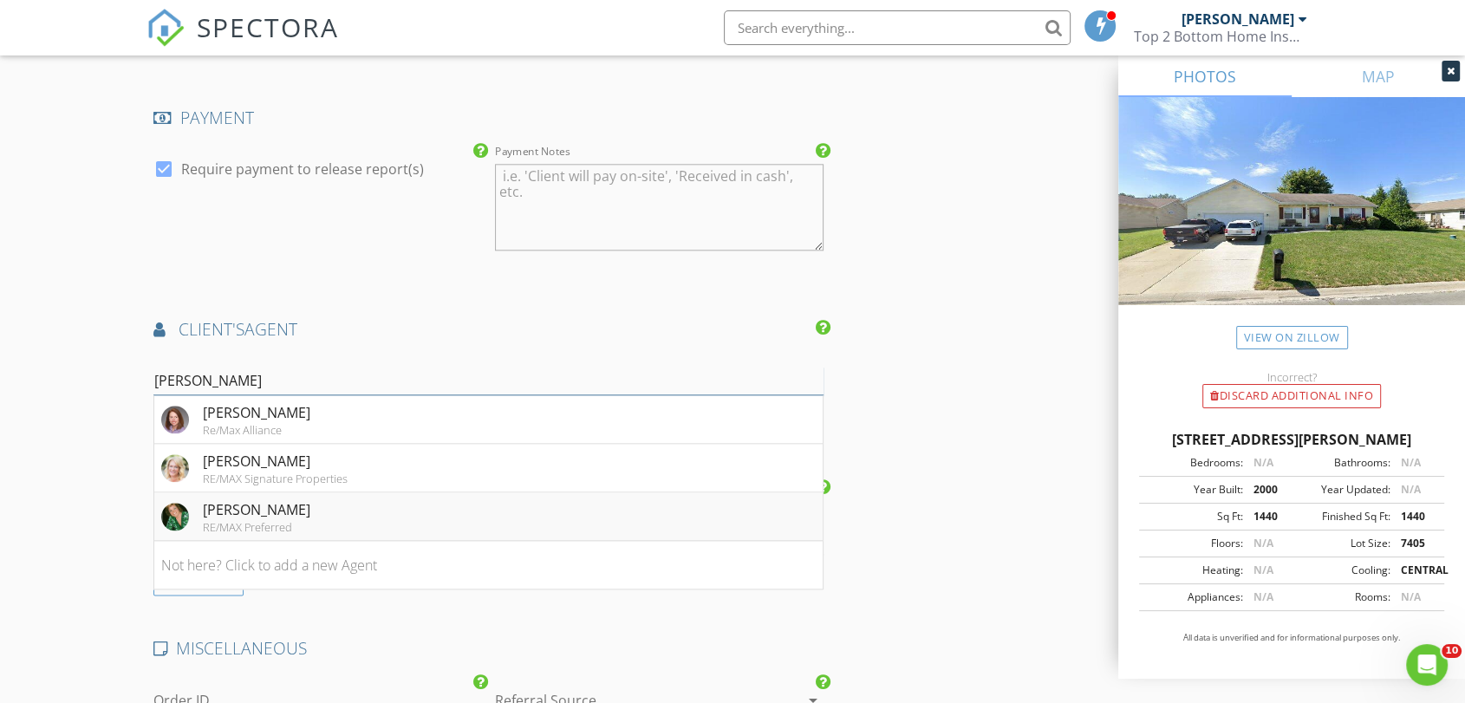
type input "Karen"
click at [286, 515] on div "Karen Sheesley" at bounding box center [256, 509] width 107 height 21
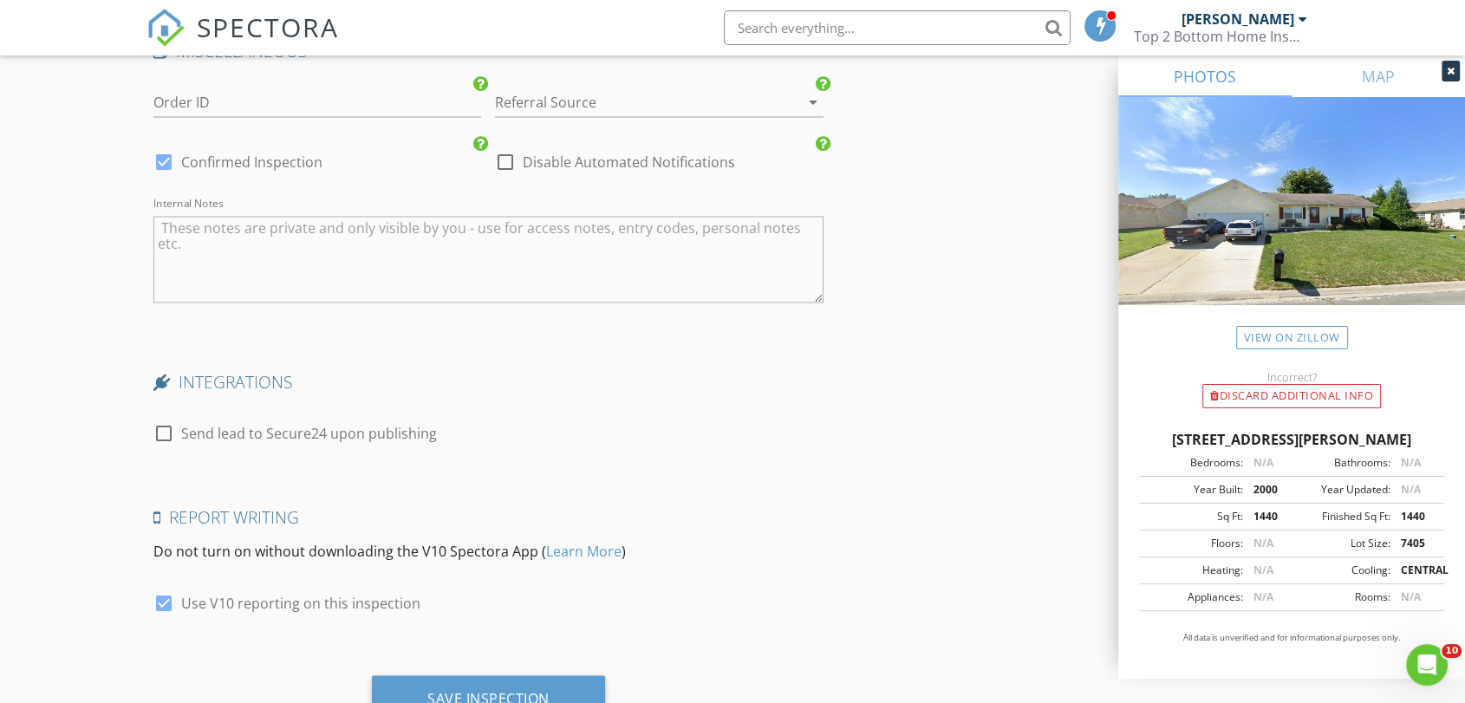
scroll to position [2961, 0]
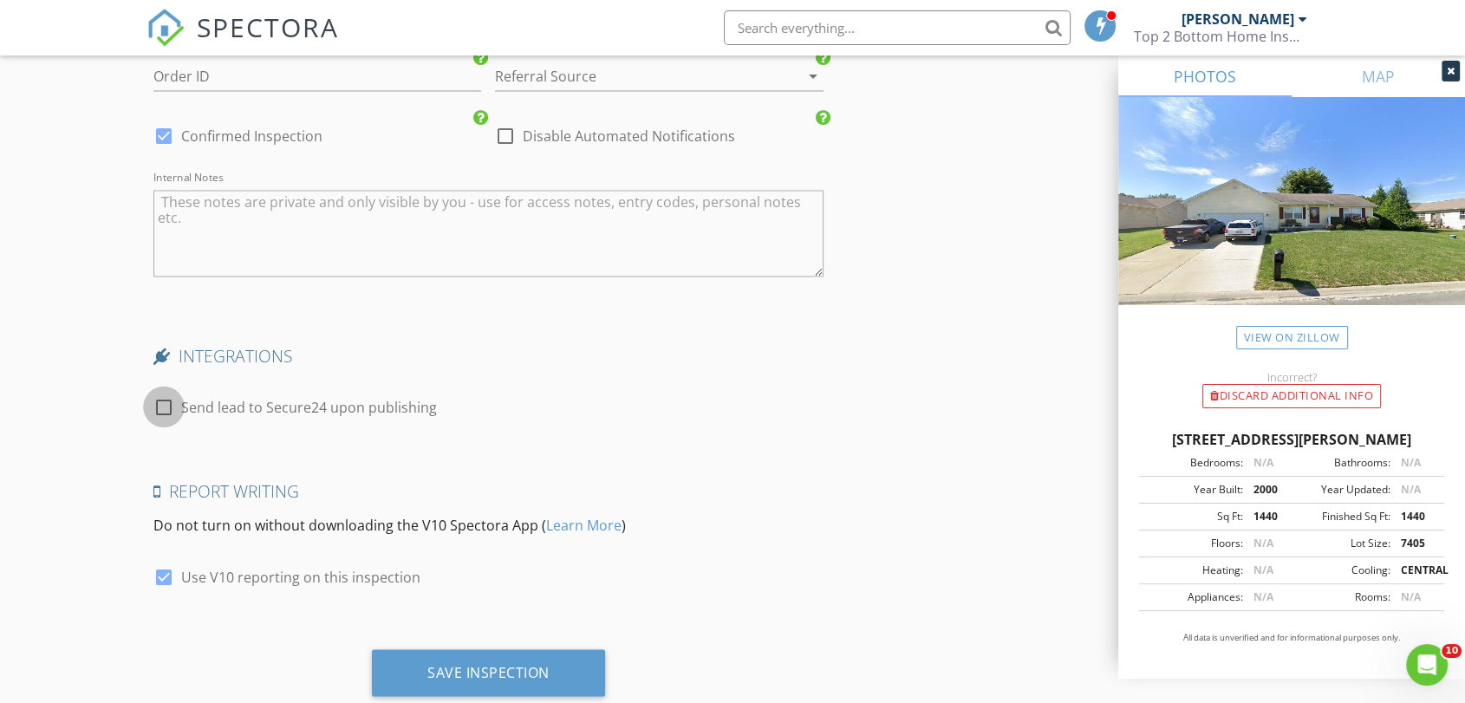
click at [171, 401] on div at bounding box center [163, 406] width 29 height 29
checkbox input "true"
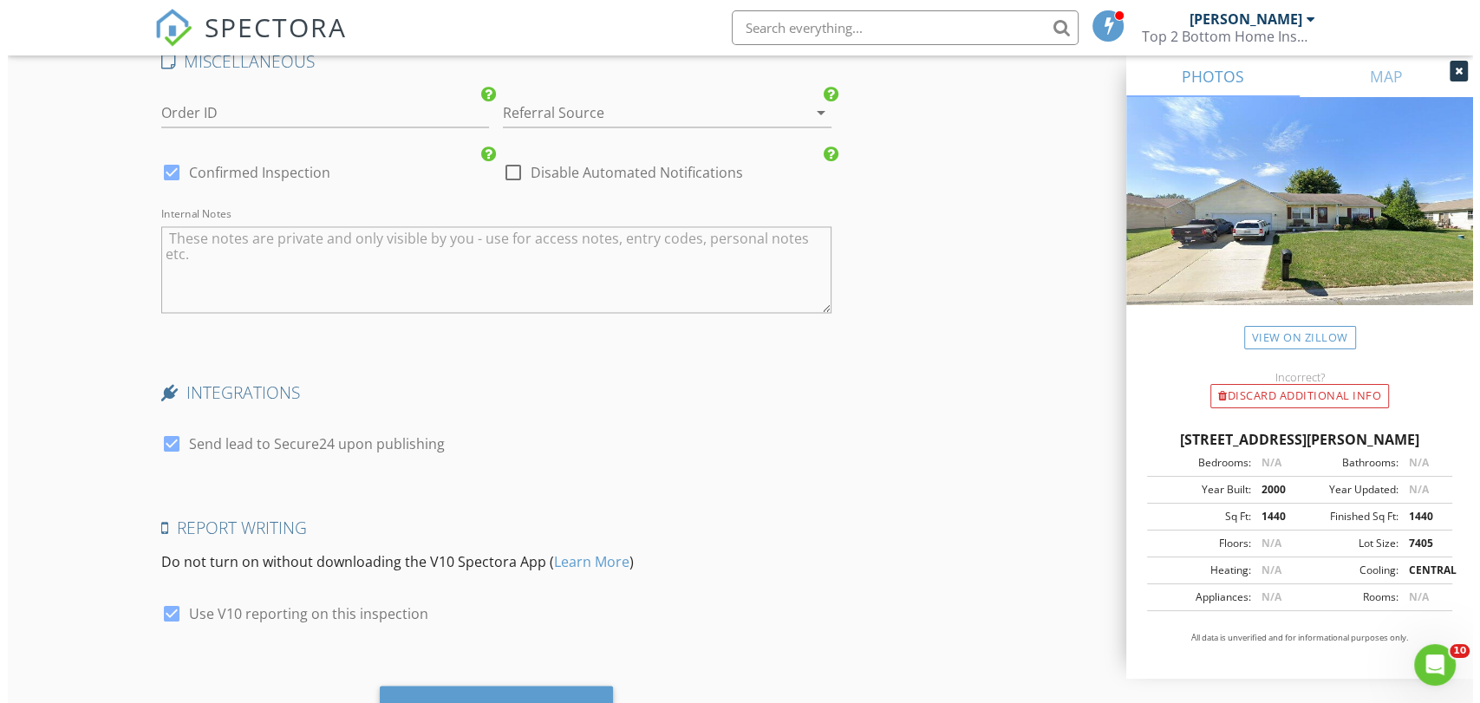
scroll to position [3004, 0]
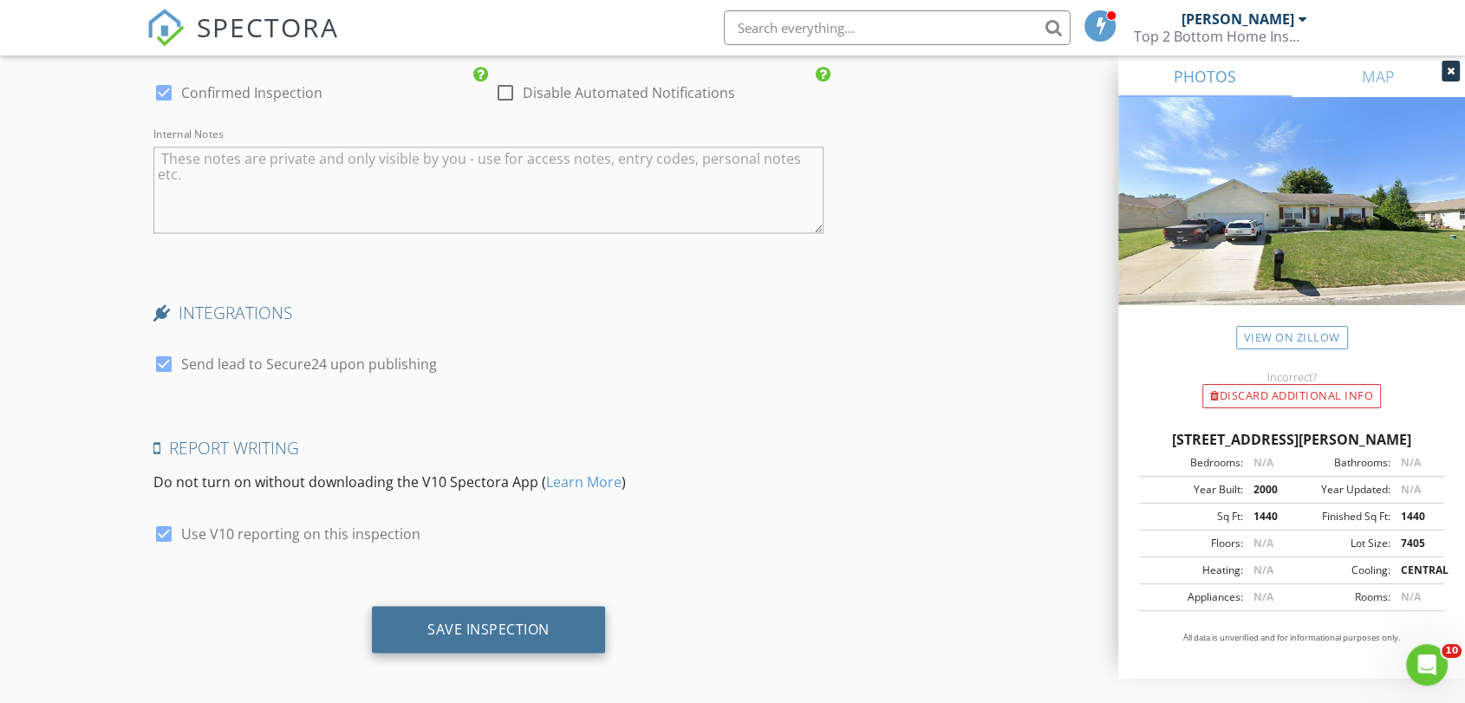
click at [556, 636] on div "Save Inspection" at bounding box center [488, 629] width 233 height 47
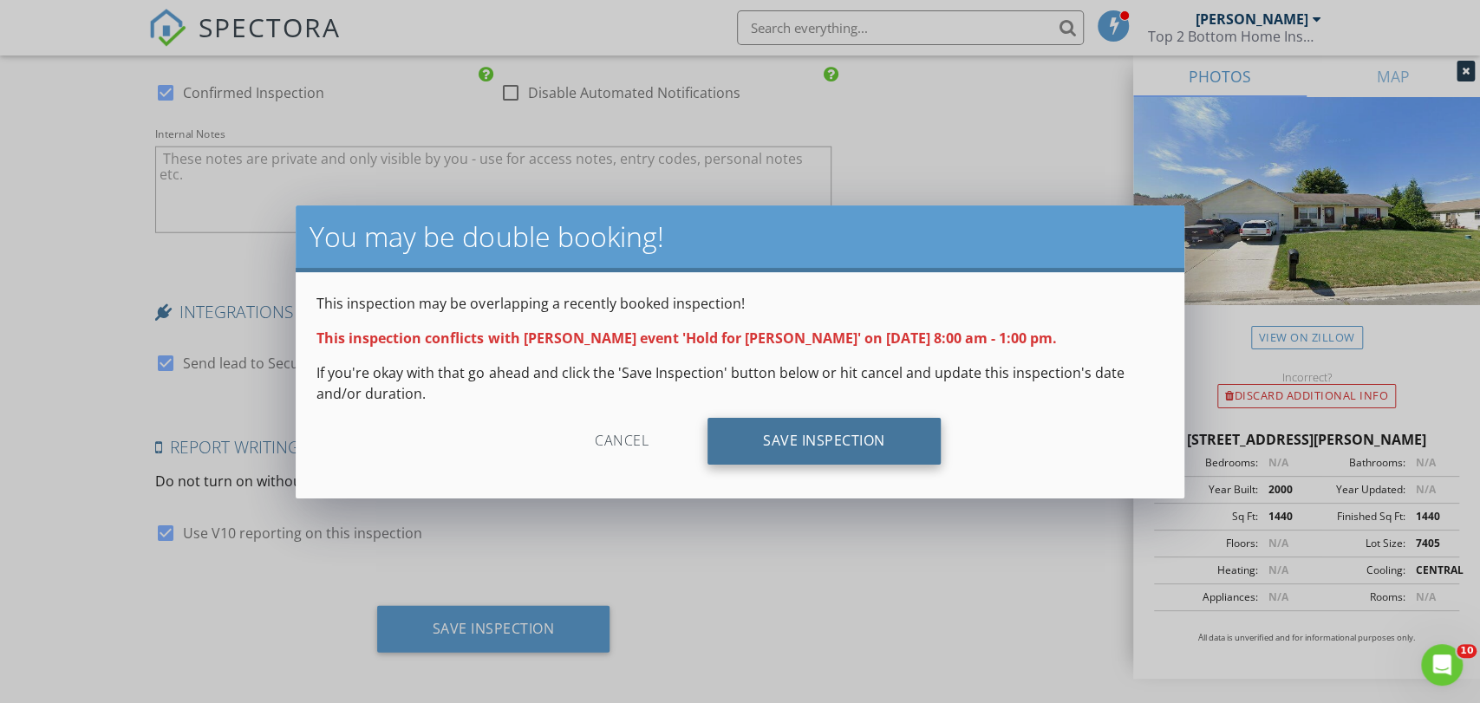
click at [832, 441] on div "Save Inspection" at bounding box center [823, 441] width 233 height 47
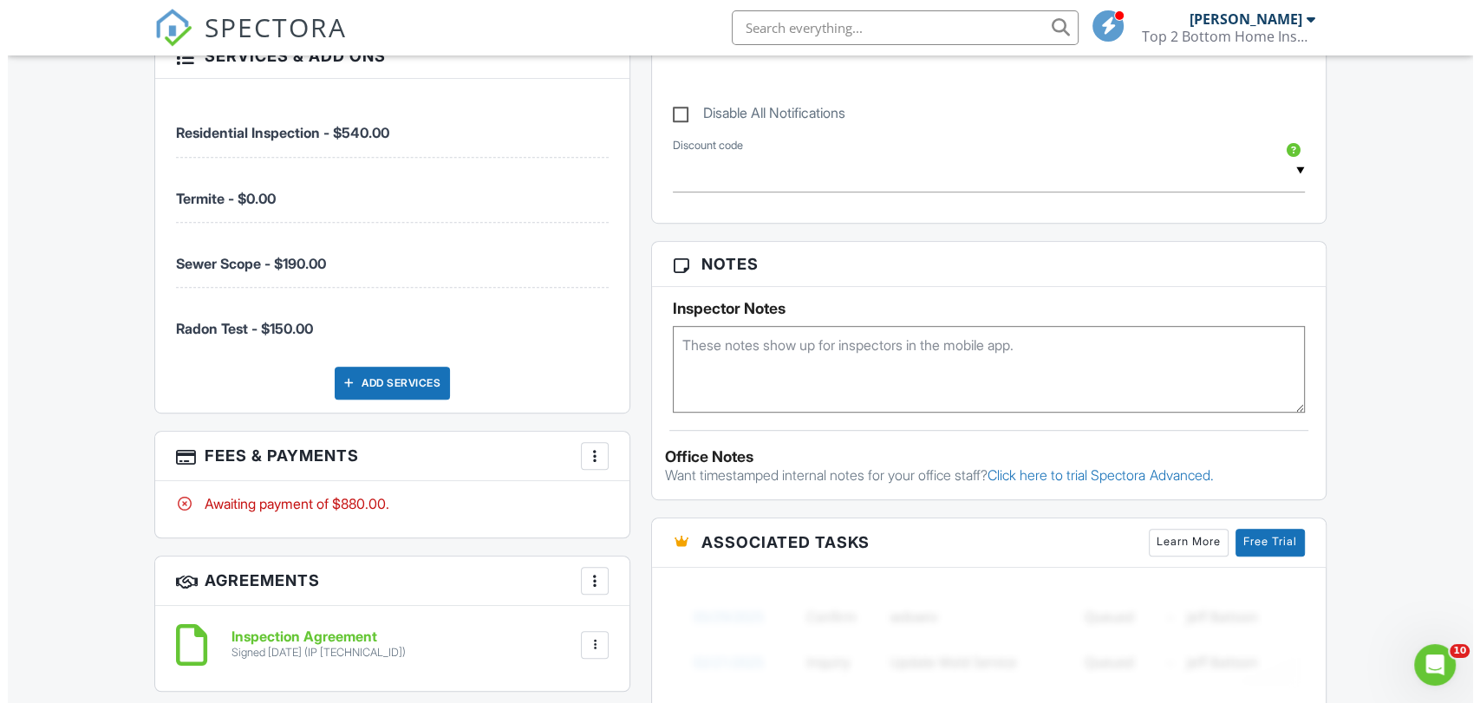
scroll to position [969, 0]
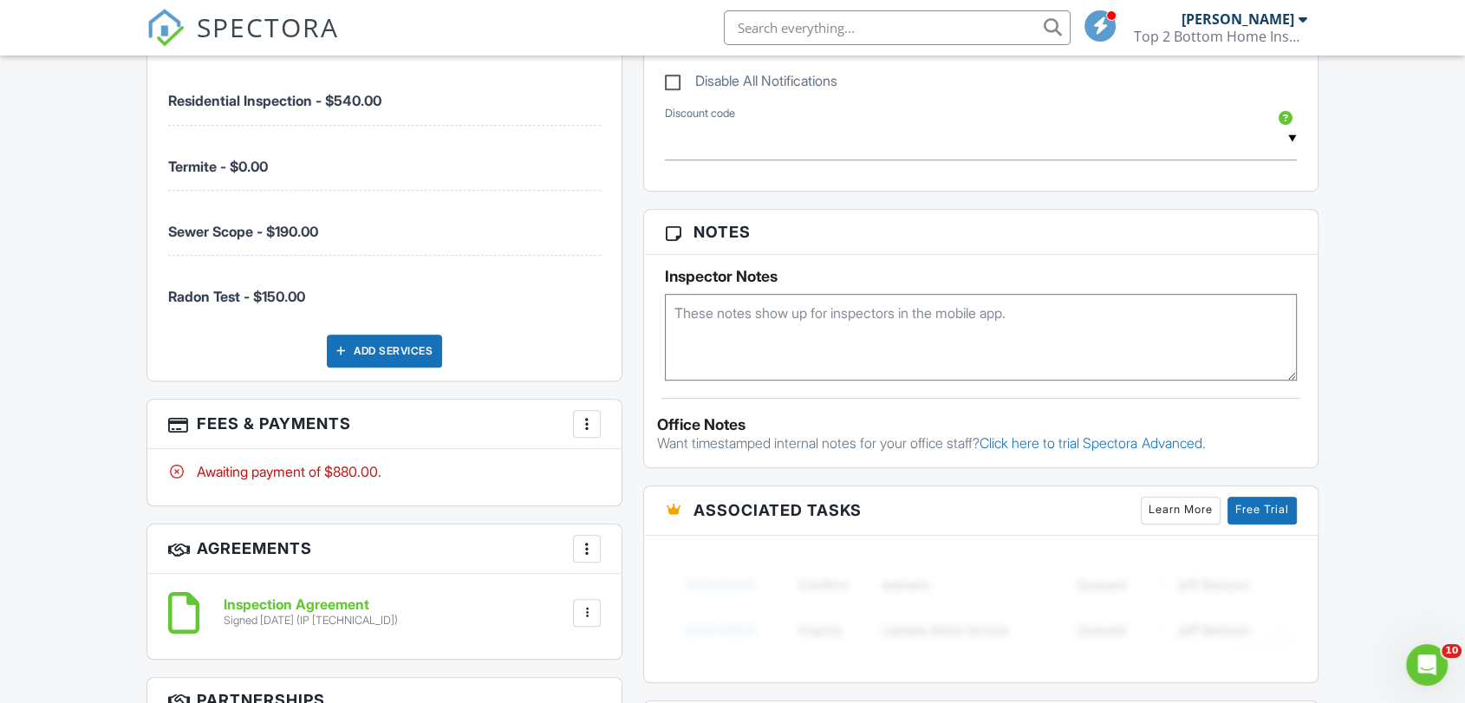
drag, startPoint x: 1470, startPoint y: 122, endPoint x: 1478, endPoint y: 340, distance: 217.7
click at [1464, 340] on html "SPECTORA [PERSON_NAME] Top 2 Bottom Home Inspections Role: Inspector Change Rol…" at bounding box center [732, 516] width 1465 height 2971
click at [590, 431] on div at bounding box center [586, 423] width 17 height 17
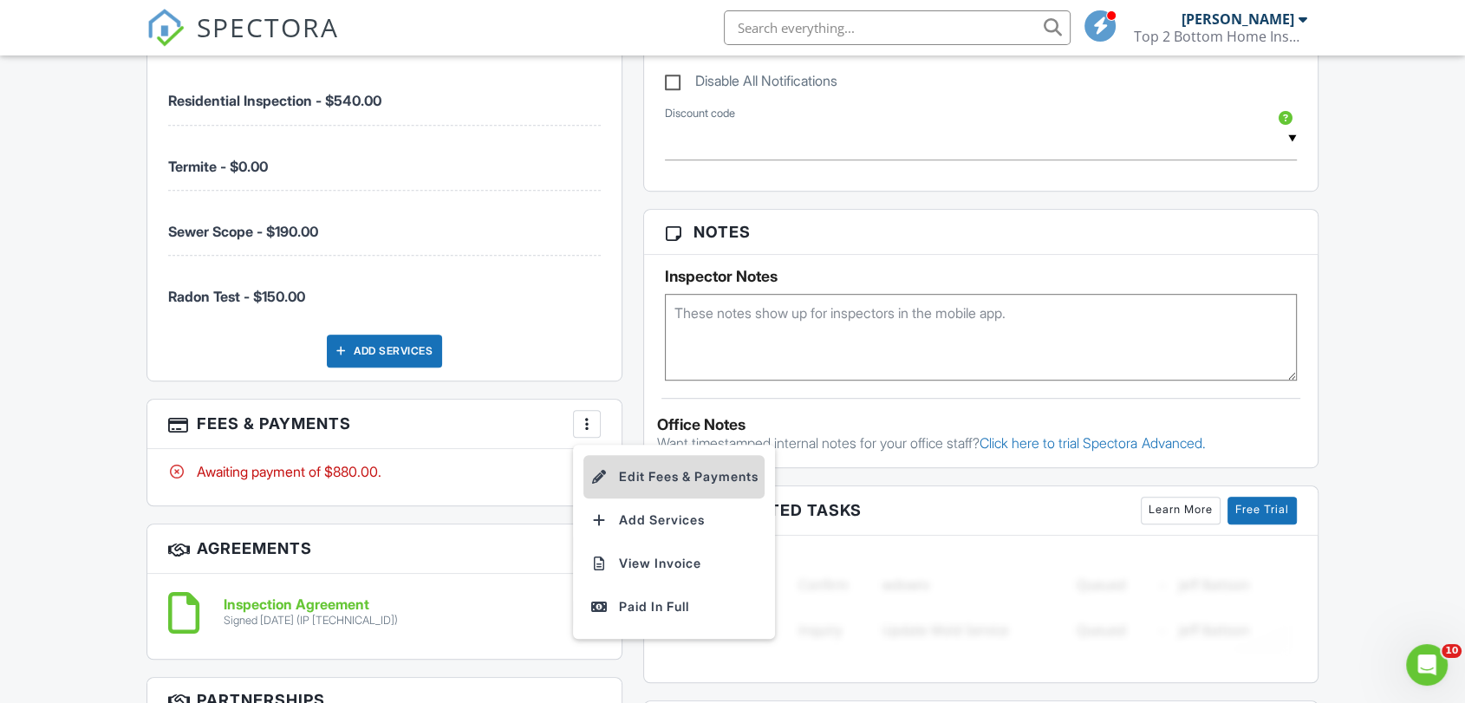
click at [637, 478] on li "Edit Fees & Payments" at bounding box center [673, 476] width 181 height 43
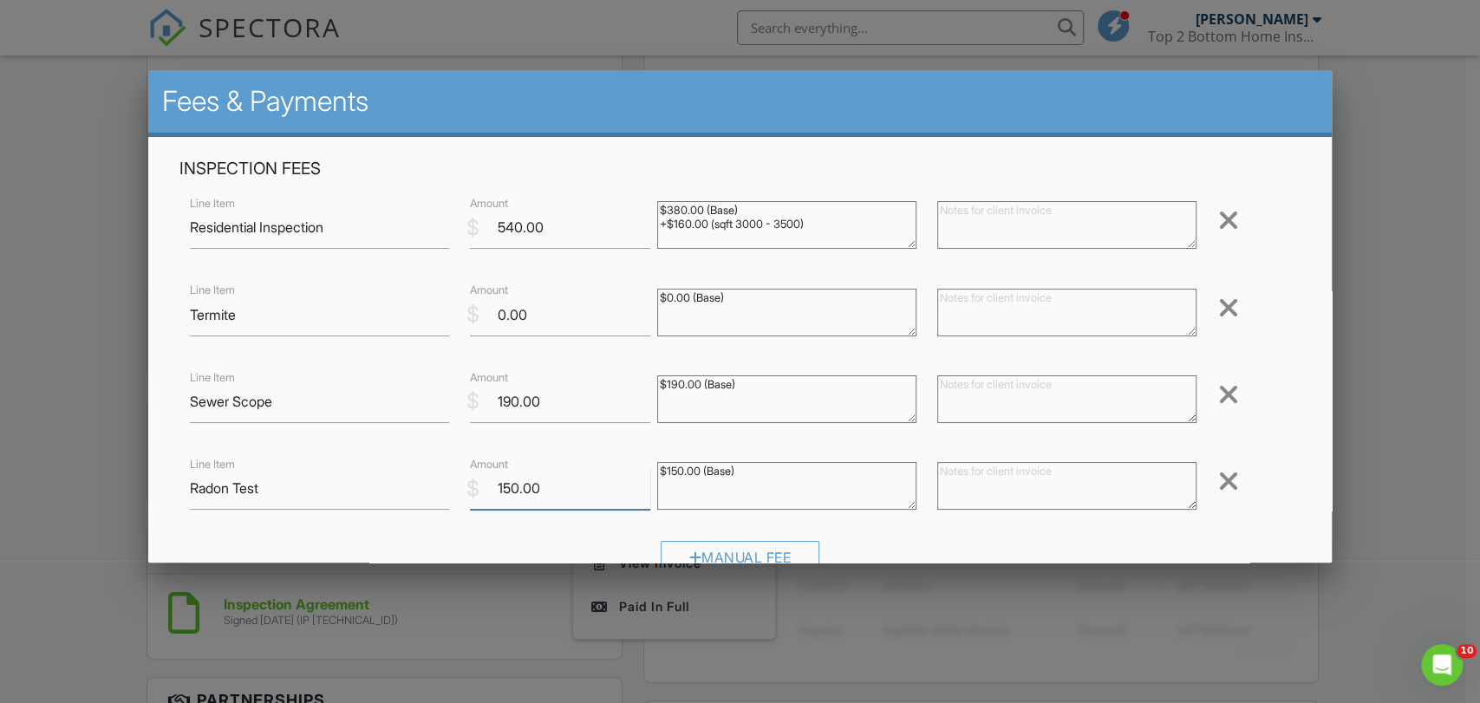
click at [514, 491] on input "150.00" at bounding box center [560, 488] width 180 height 42
type input "275.00"
click at [500, 226] on input "540.00" at bounding box center [560, 227] width 180 height 42
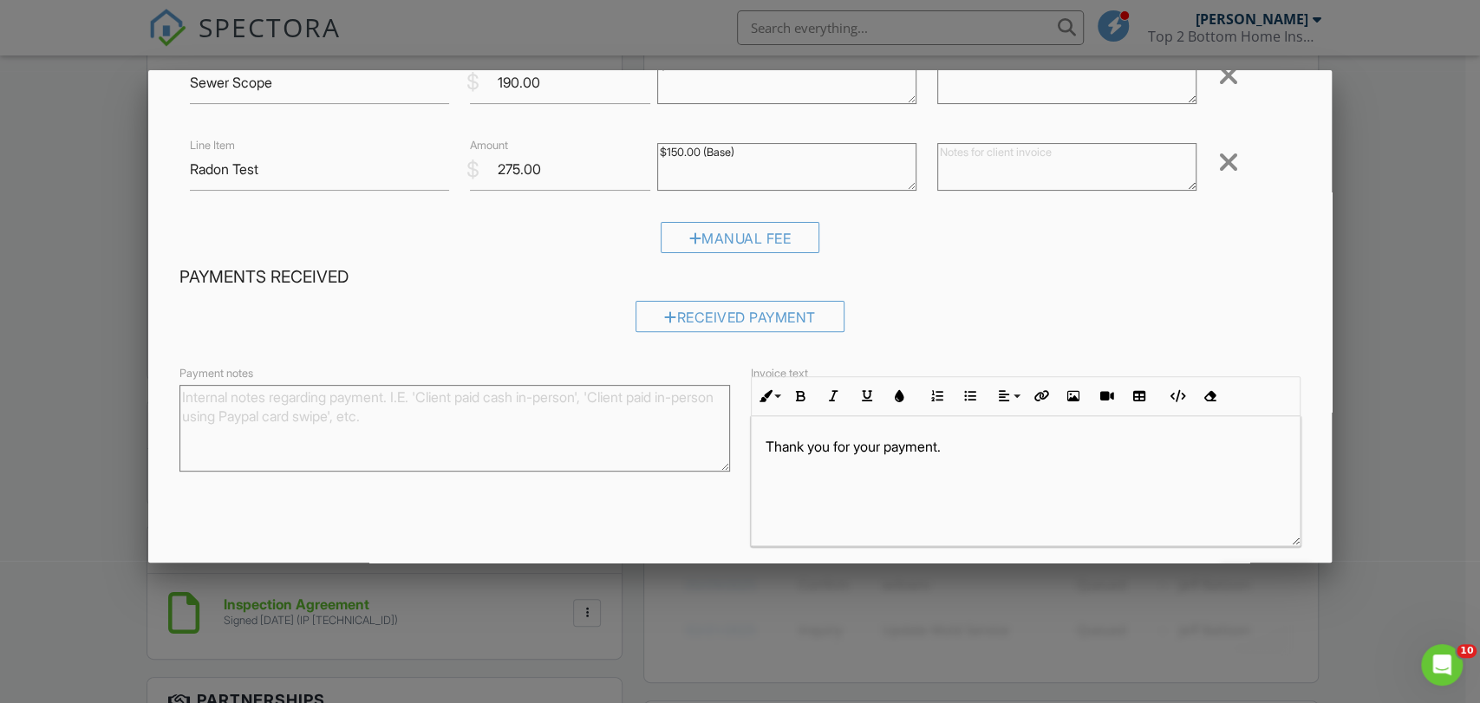
scroll to position [384, 0]
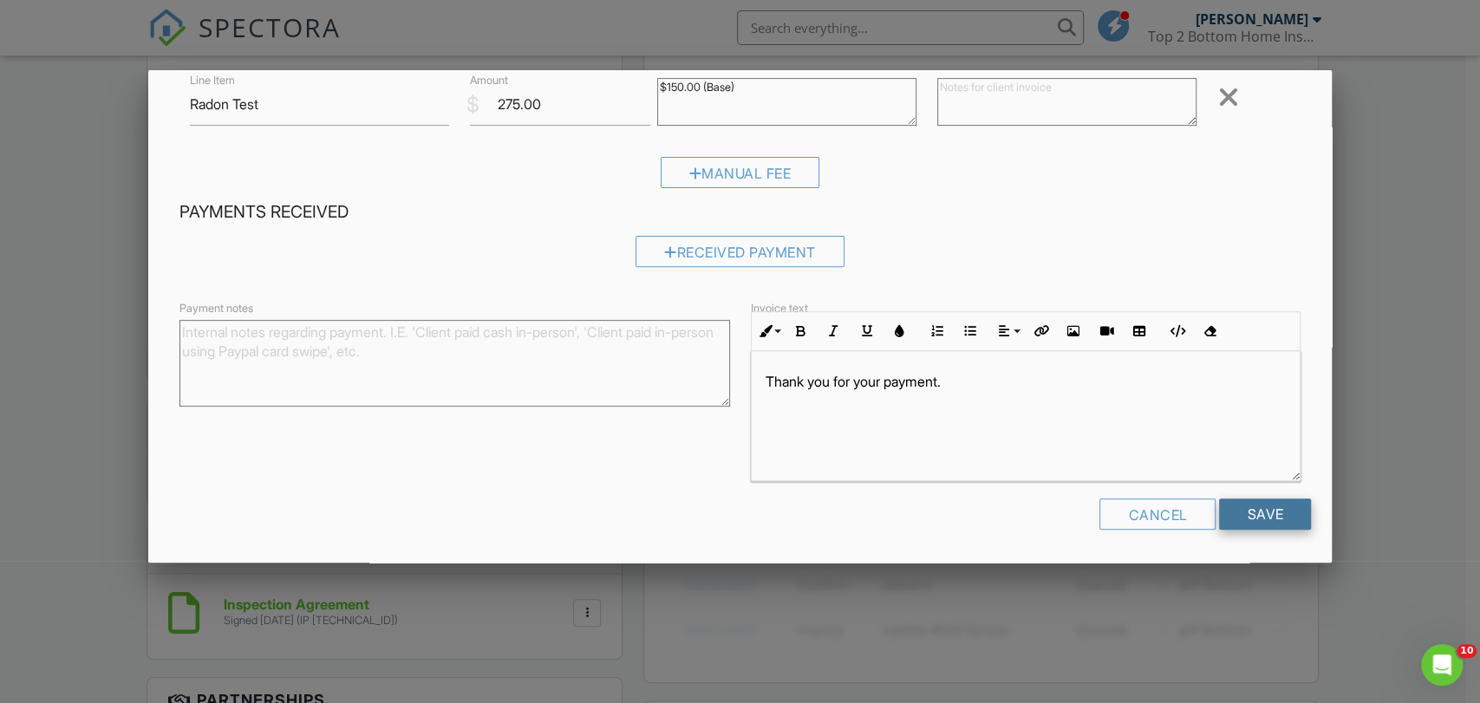
type input "640.00"
click at [1249, 515] on input "Save" at bounding box center [1265, 513] width 92 height 31
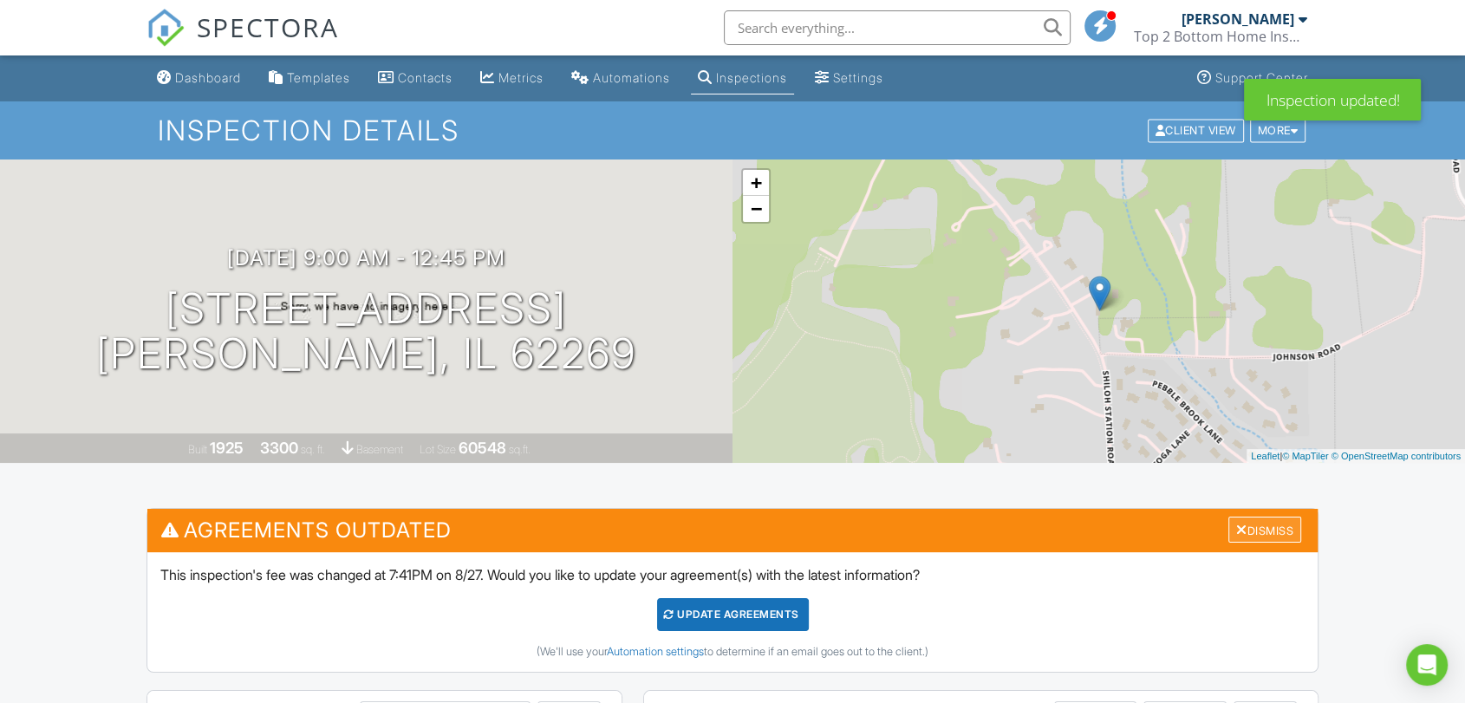
click at [1264, 530] on div "Dismiss" at bounding box center [1264, 530] width 73 height 27
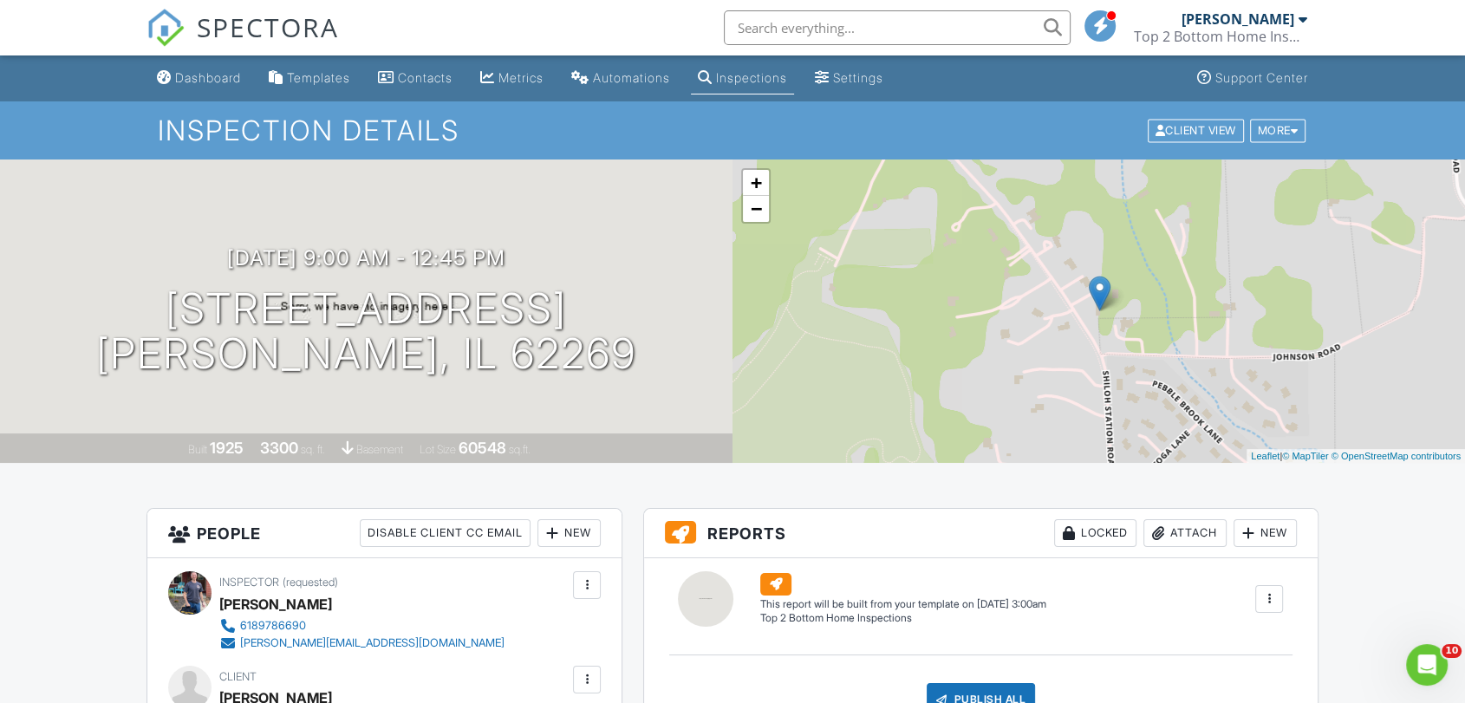
click at [1302, 22] on div at bounding box center [1302, 19] width 9 height 14
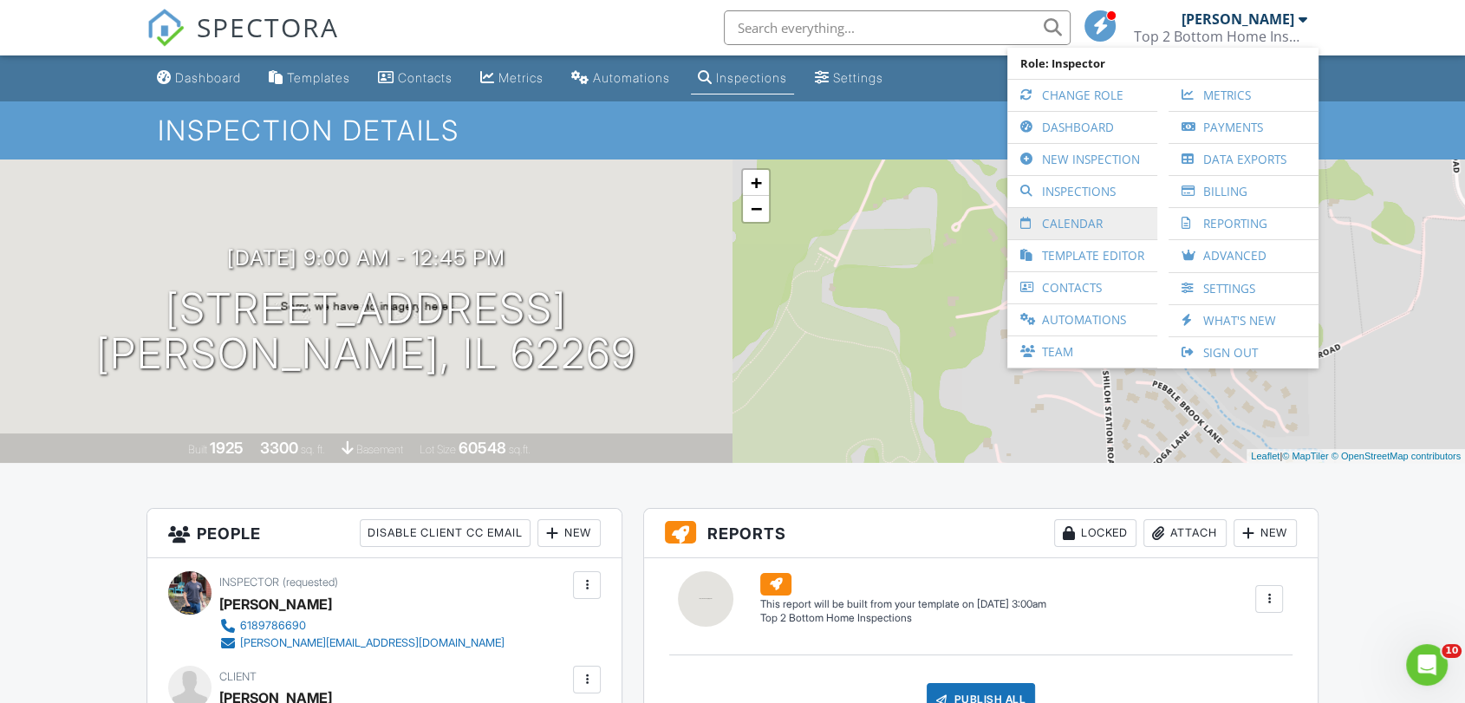
click at [1087, 224] on link "Calendar" at bounding box center [1082, 223] width 133 height 31
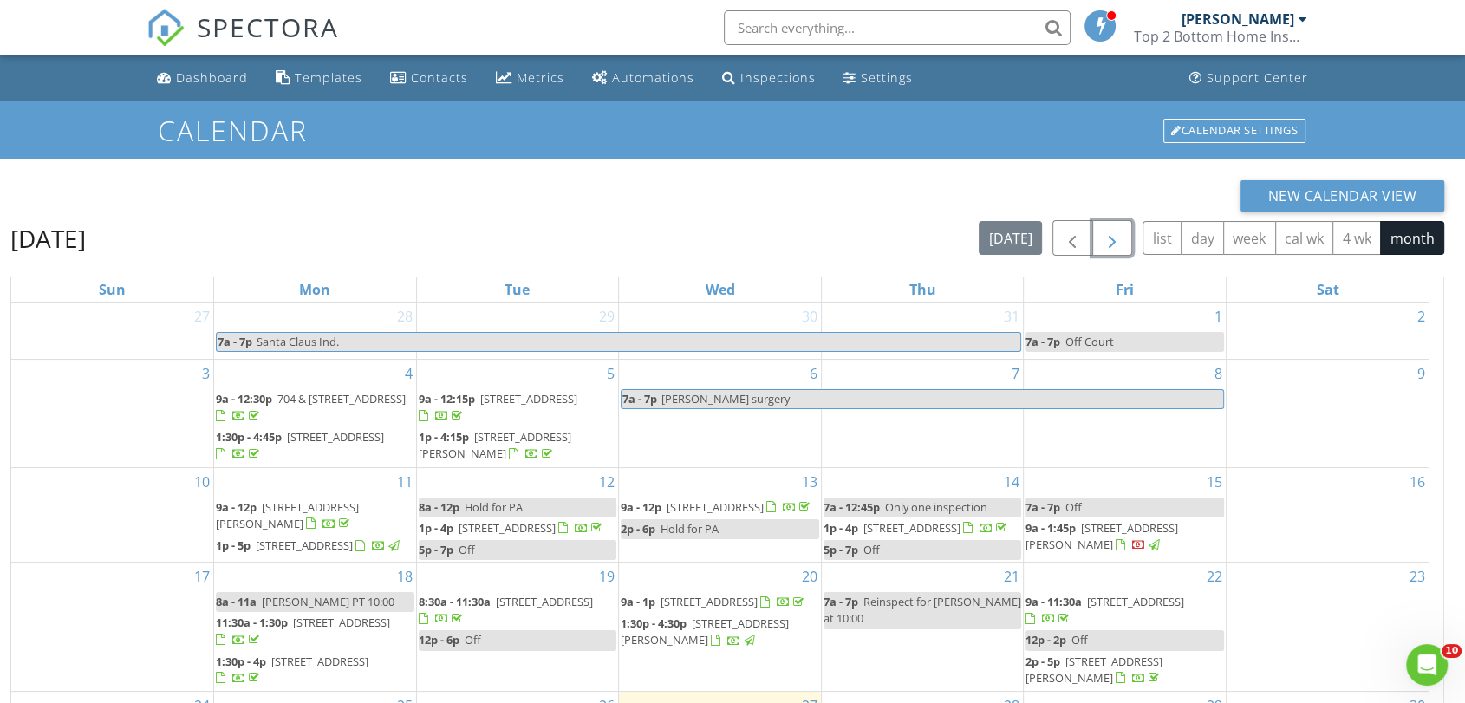
click at [1098, 240] on button "button" at bounding box center [1112, 238] width 41 height 36
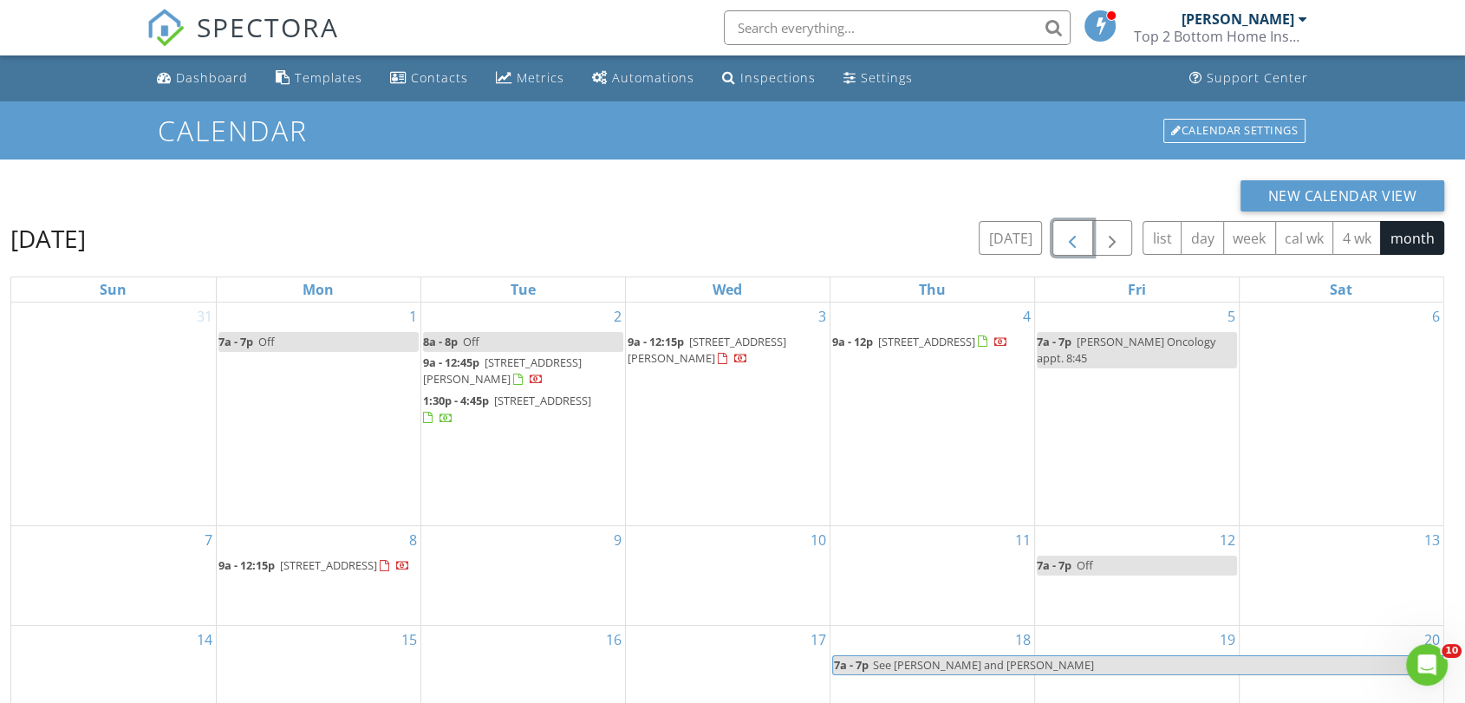
click at [1071, 246] on span "button" at bounding box center [1072, 238] width 21 height 21
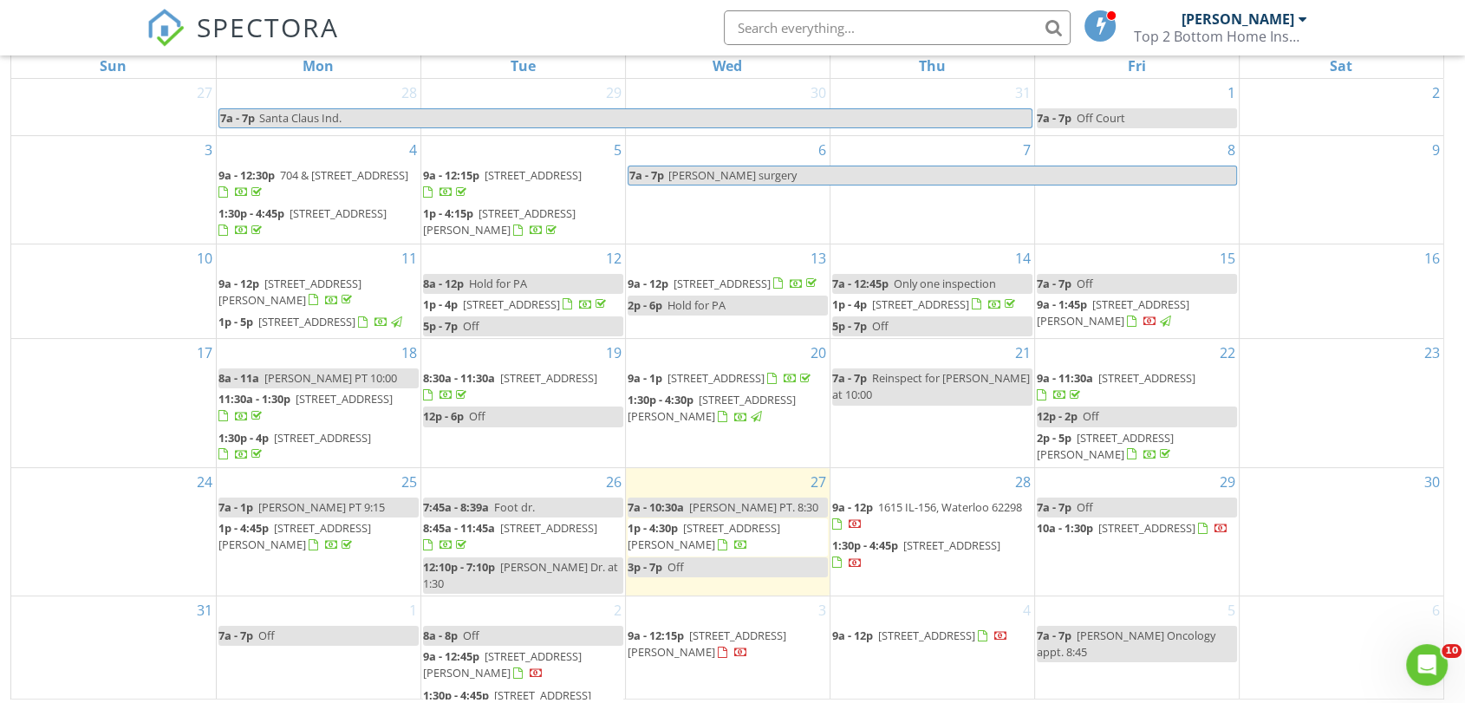
scroll to position [231, 0]
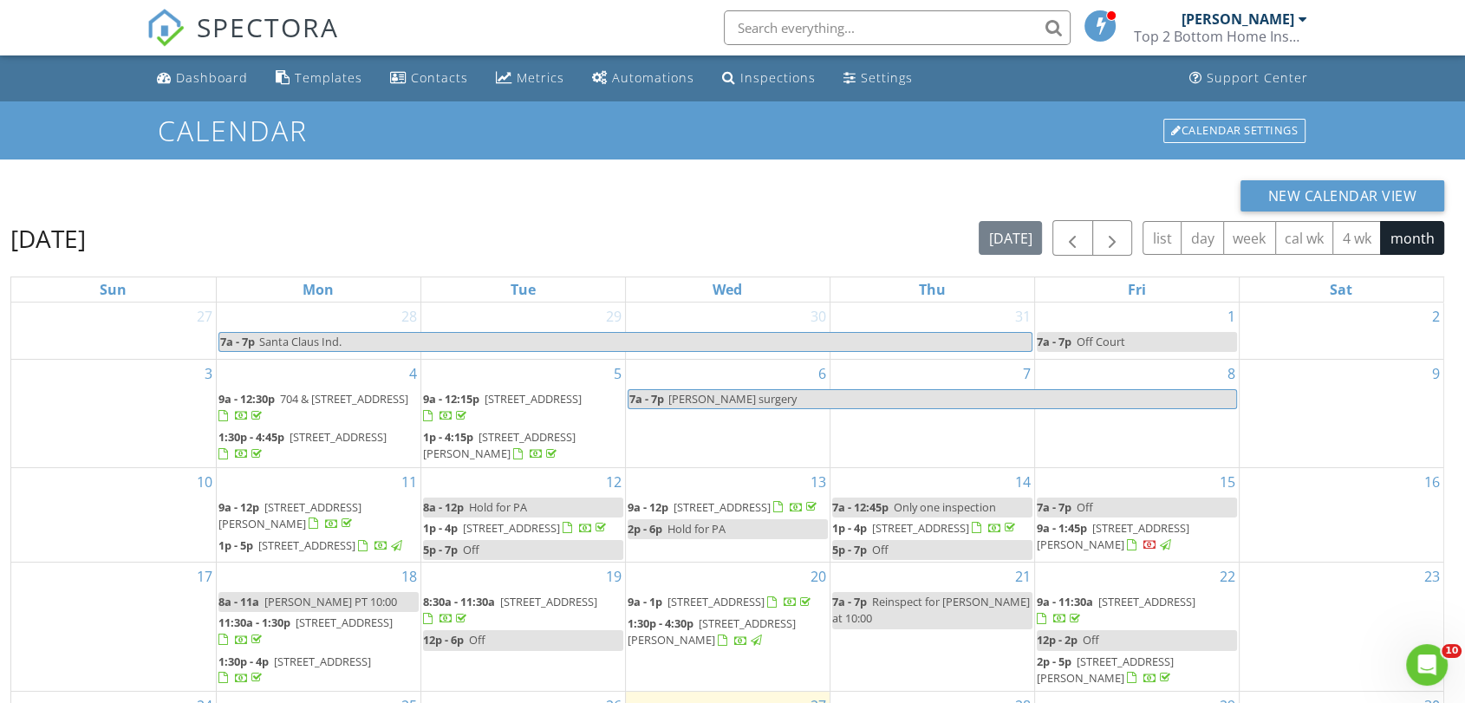
scroll to position [231, 0]
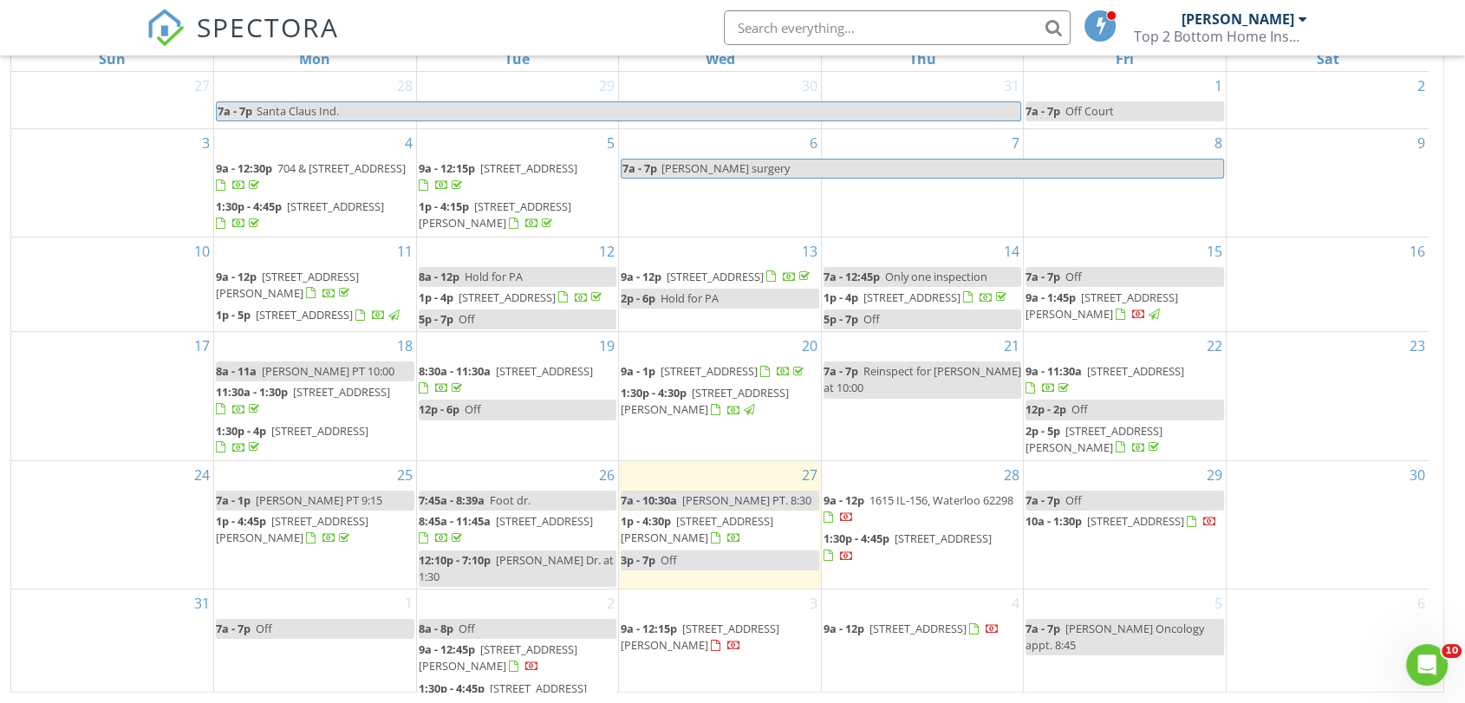
click at [710, 545] on span "[STREET_ADDRESS][PERSON_NAME]" at bounding box center [697, 529] width 153 height 32
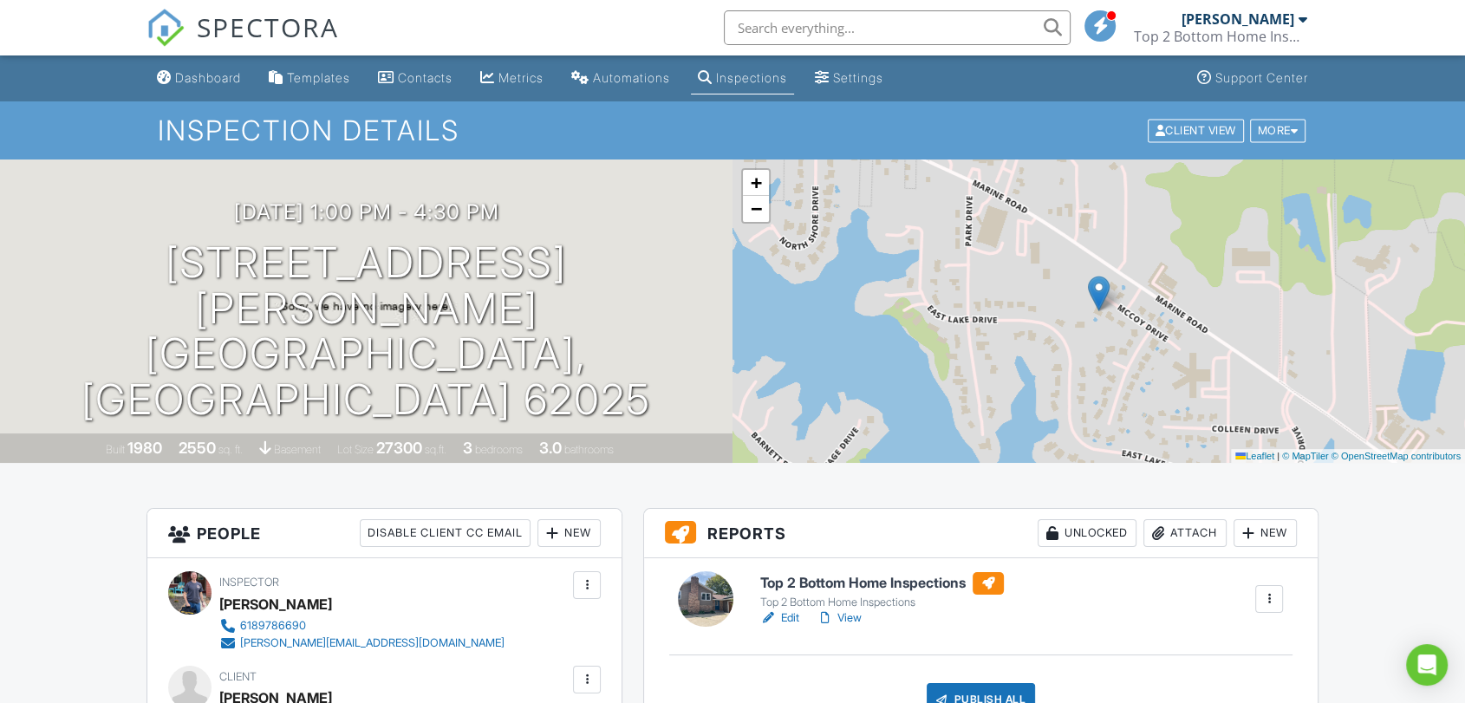
click at [848, 619] on link "View" at bounding box center [839, 617] width 45 height 17
